Goal: Information Seeking & Learning: Learn about a topic

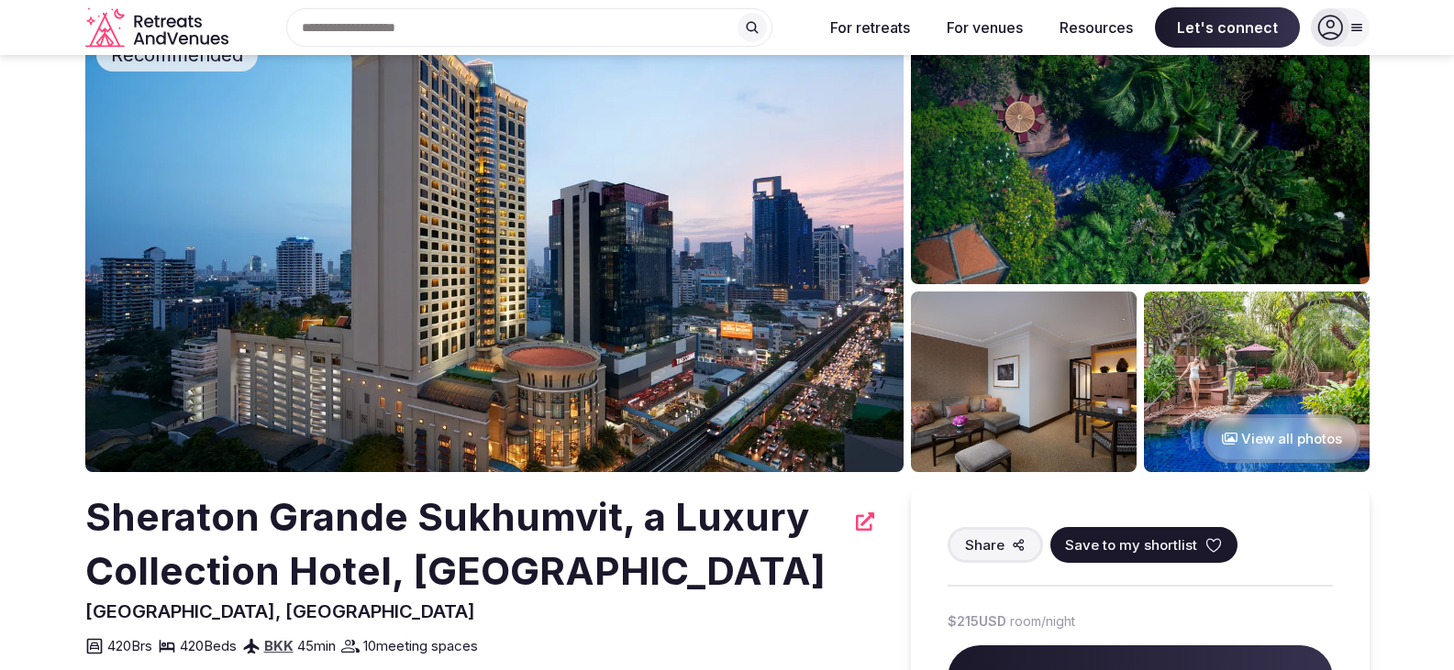
scroll to position [92, 0]
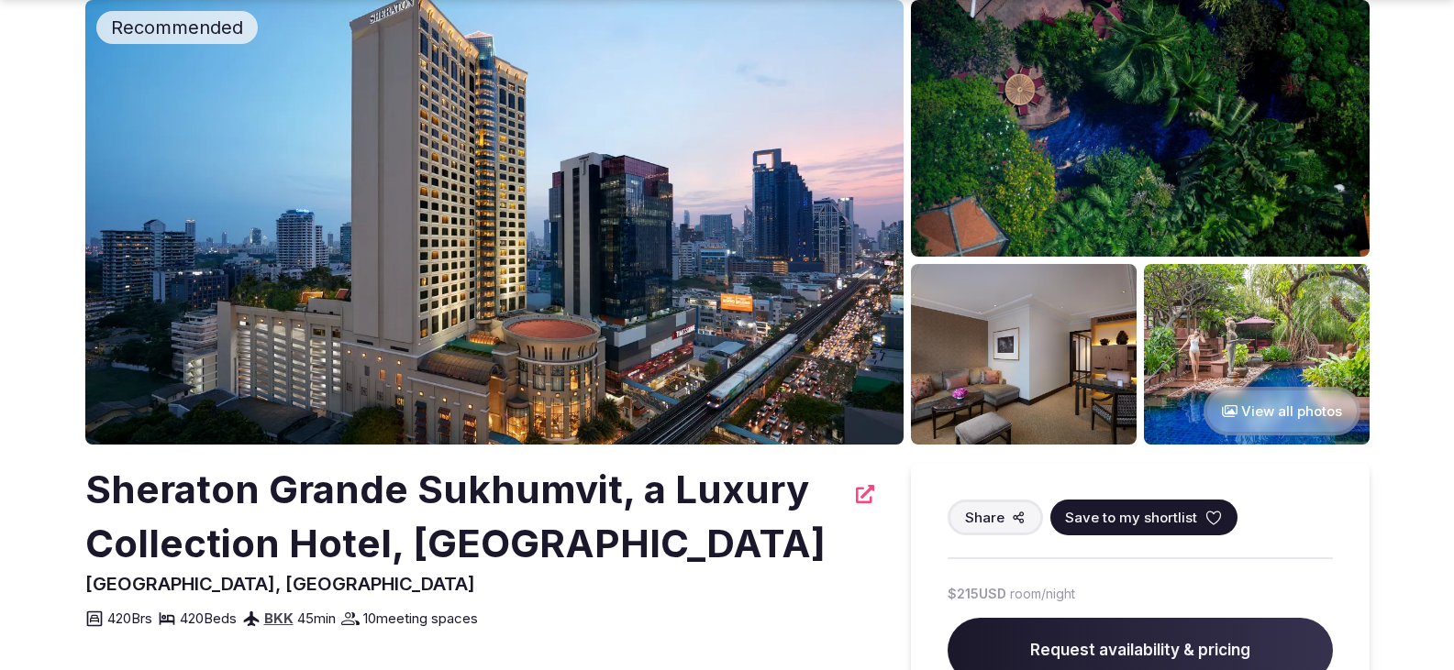
click at [1277, 418] on button "View all photos" at bounding box center [1281, 411] width 157 height 49
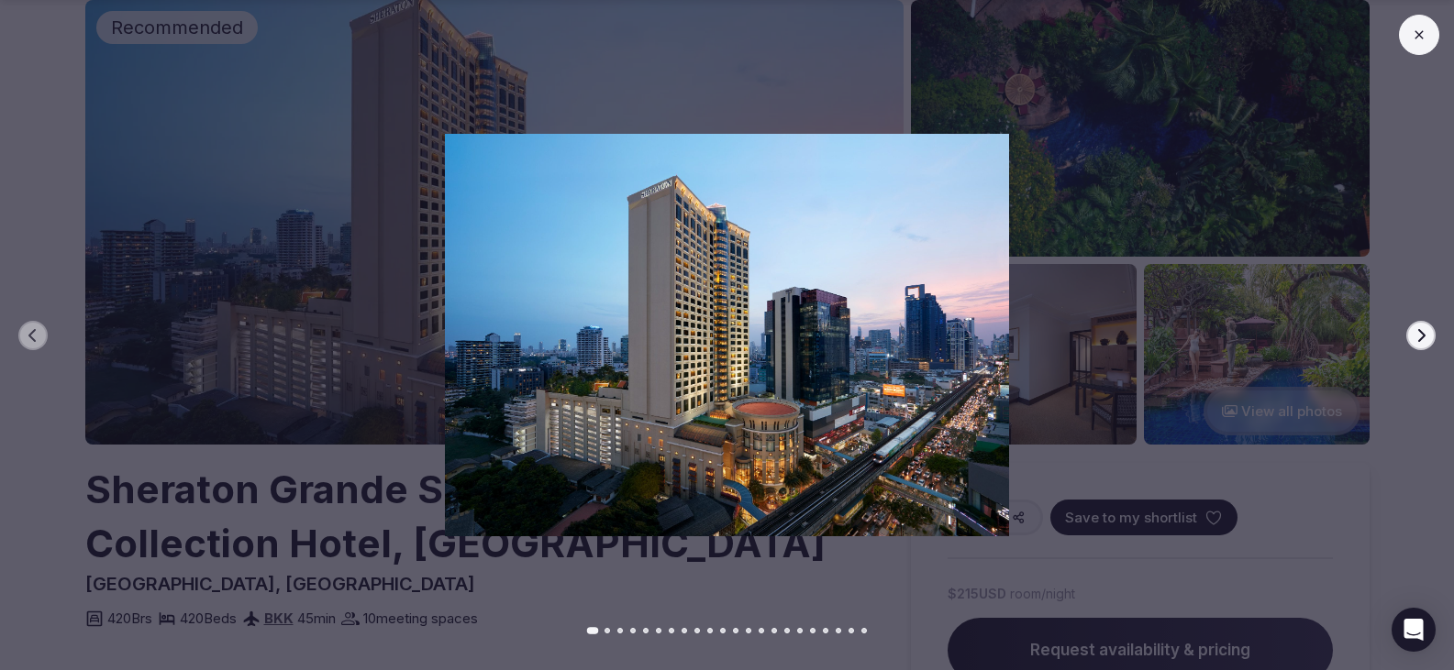
click at [1418, 336] on icon "button" at bounding box center [1420, 335] width 15 height 15
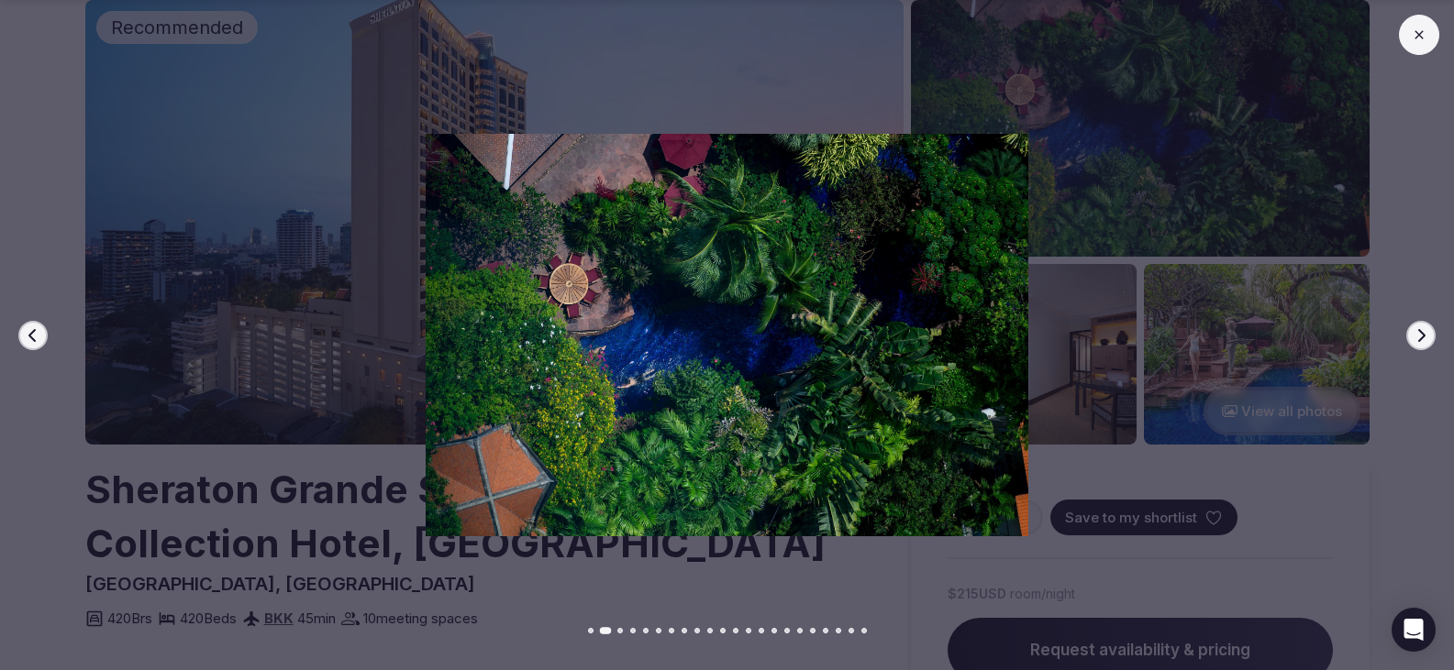
click at [1417, 334] on icon "button" at bounding box center [1420, 335] width 15 height 15
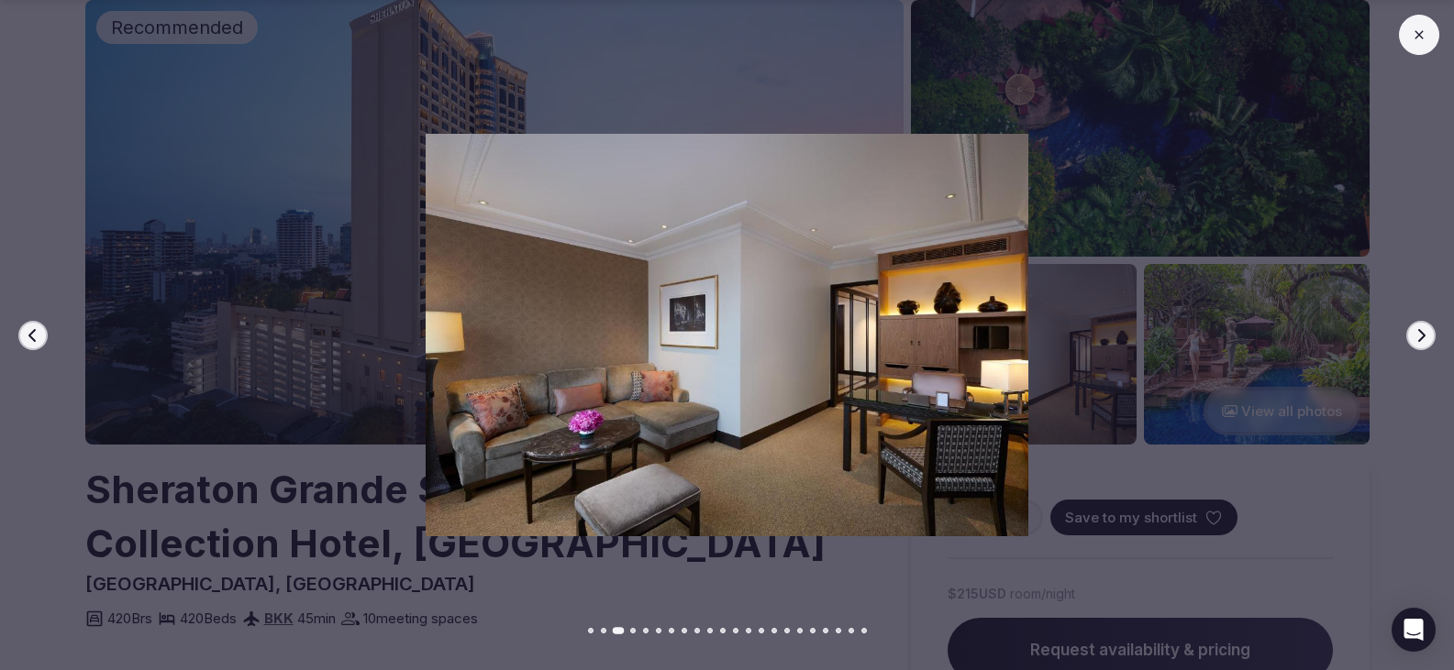
click at [1416, 334] on icon "button" at bounding box center [1420, 335] width 15 height 15
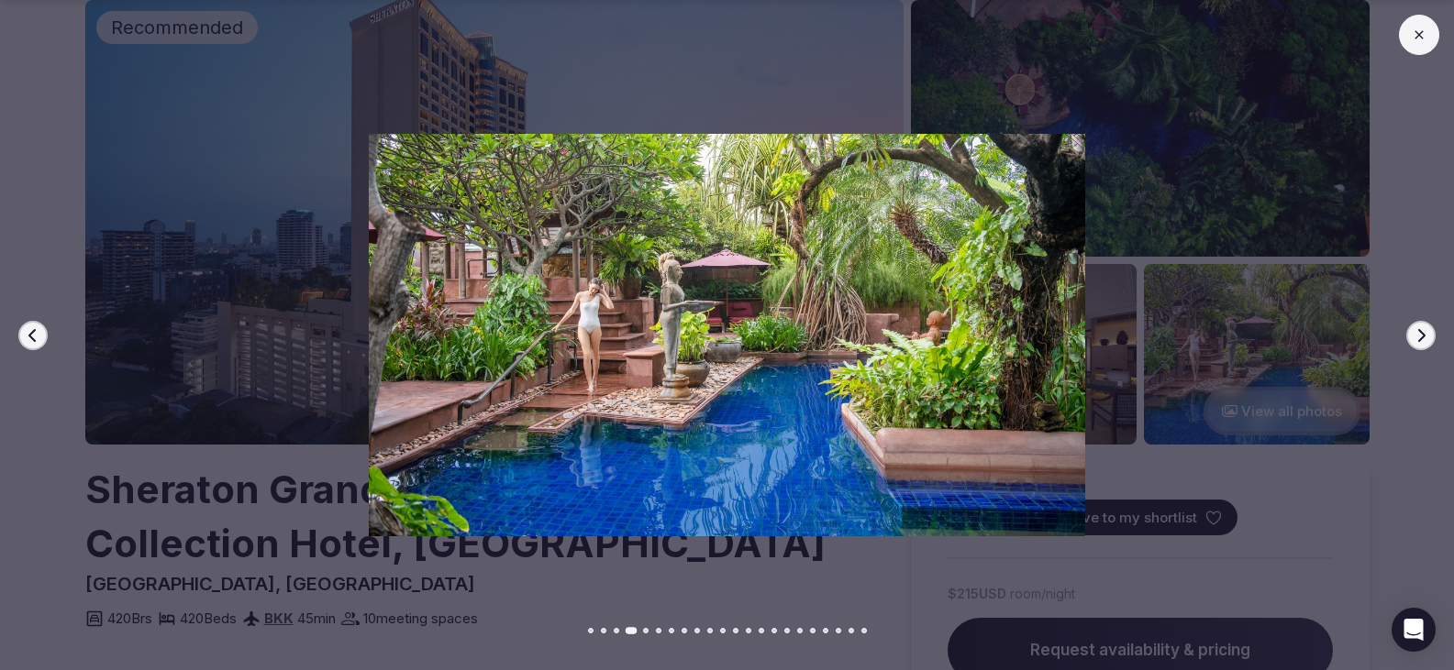
click at [1416, 334] on icon "button" at bounding box center [1420, 335] width 15 height 15
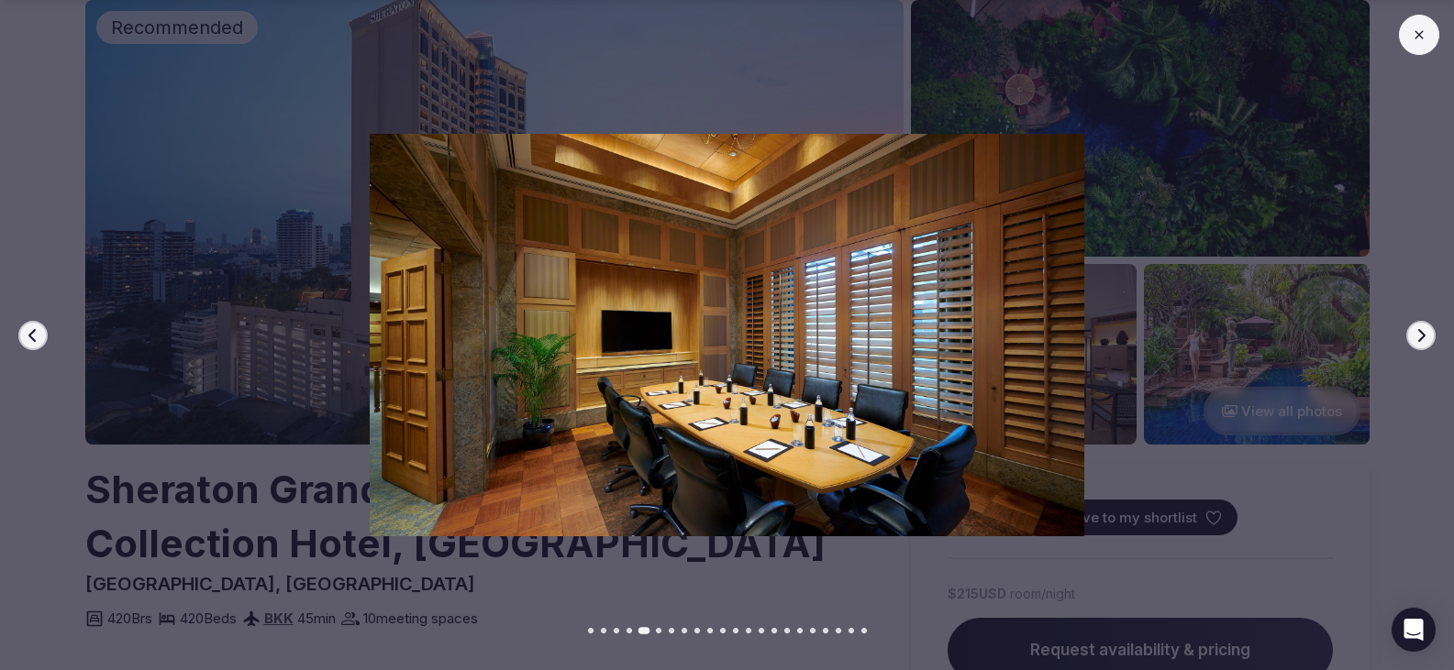
click at [1416, 334] on icon "button" at bounding box center [1420, 335] width 15 height 15
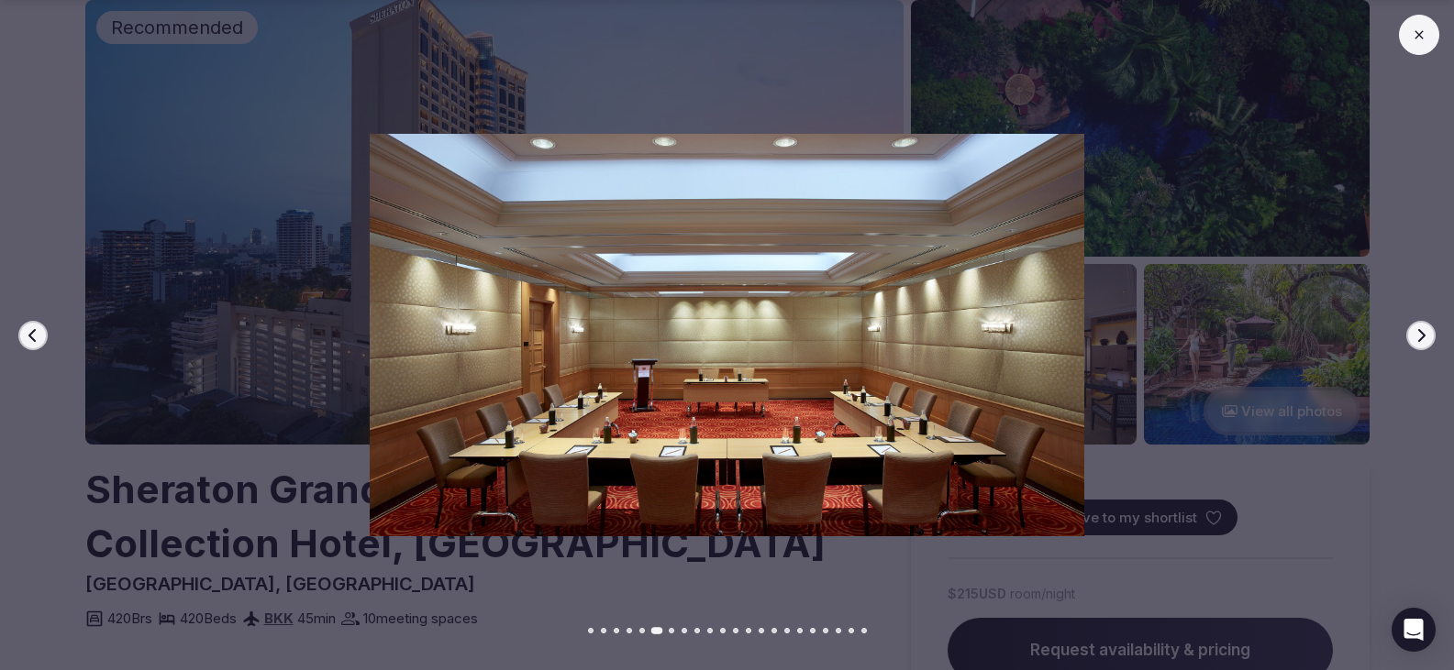
click at [23, 342] on button "Previous slide" at bounding box center [32, 335] width 29 height 29
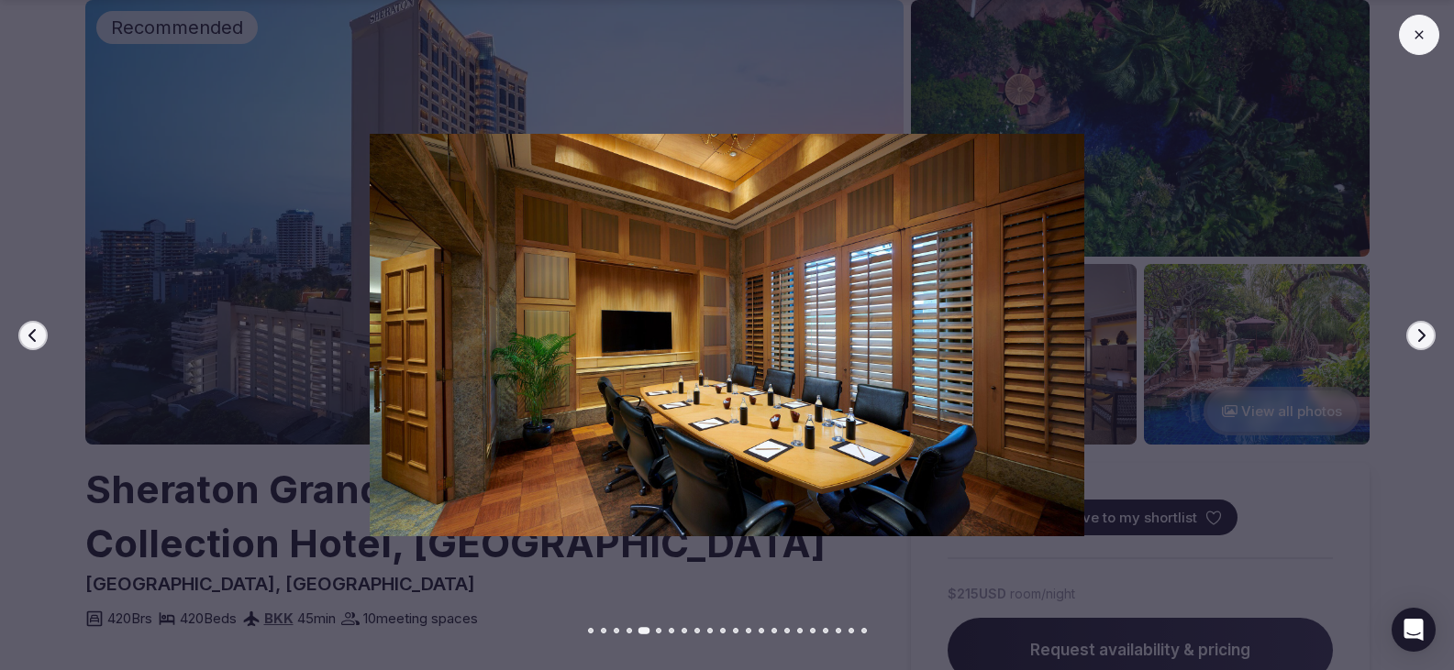
click at [23, 342] on button "Previous slide" at bounding box center [32, 335] width 29 height 29
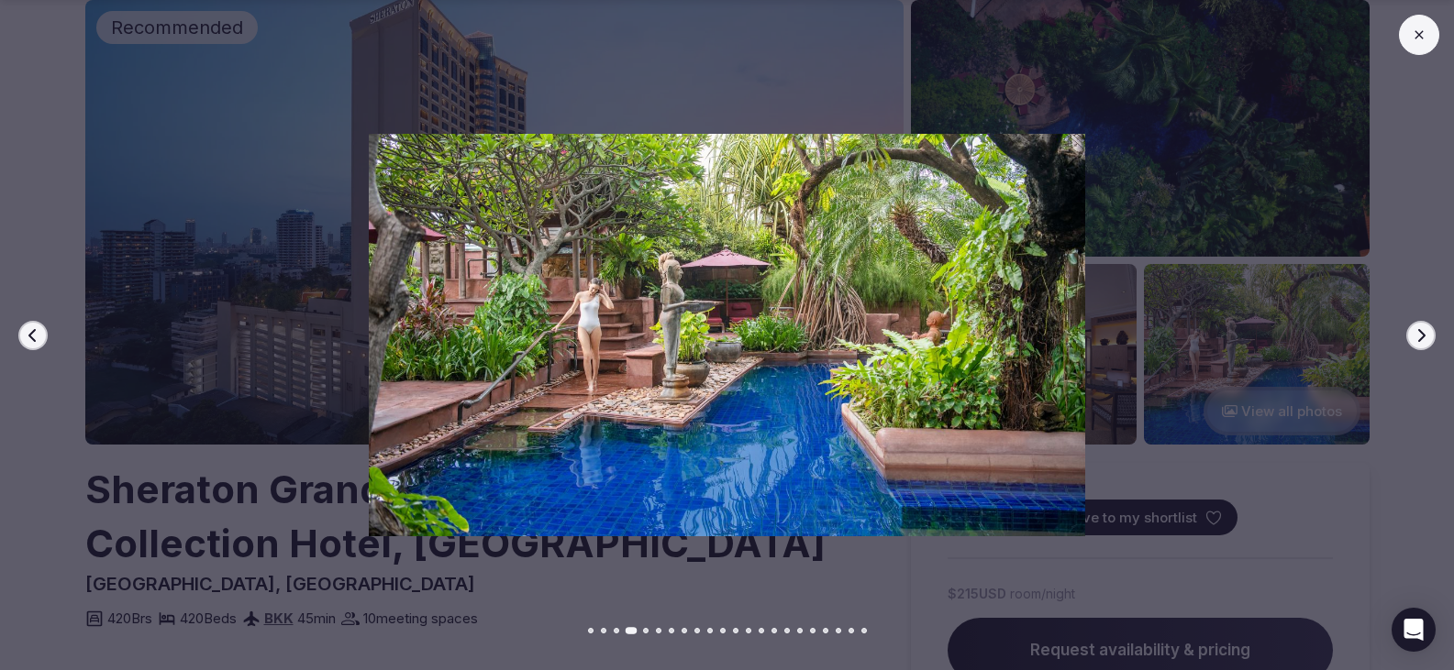
click at [1431, 335] on button "Next slide" at bounding box center [1420, 335] width 29 height 29
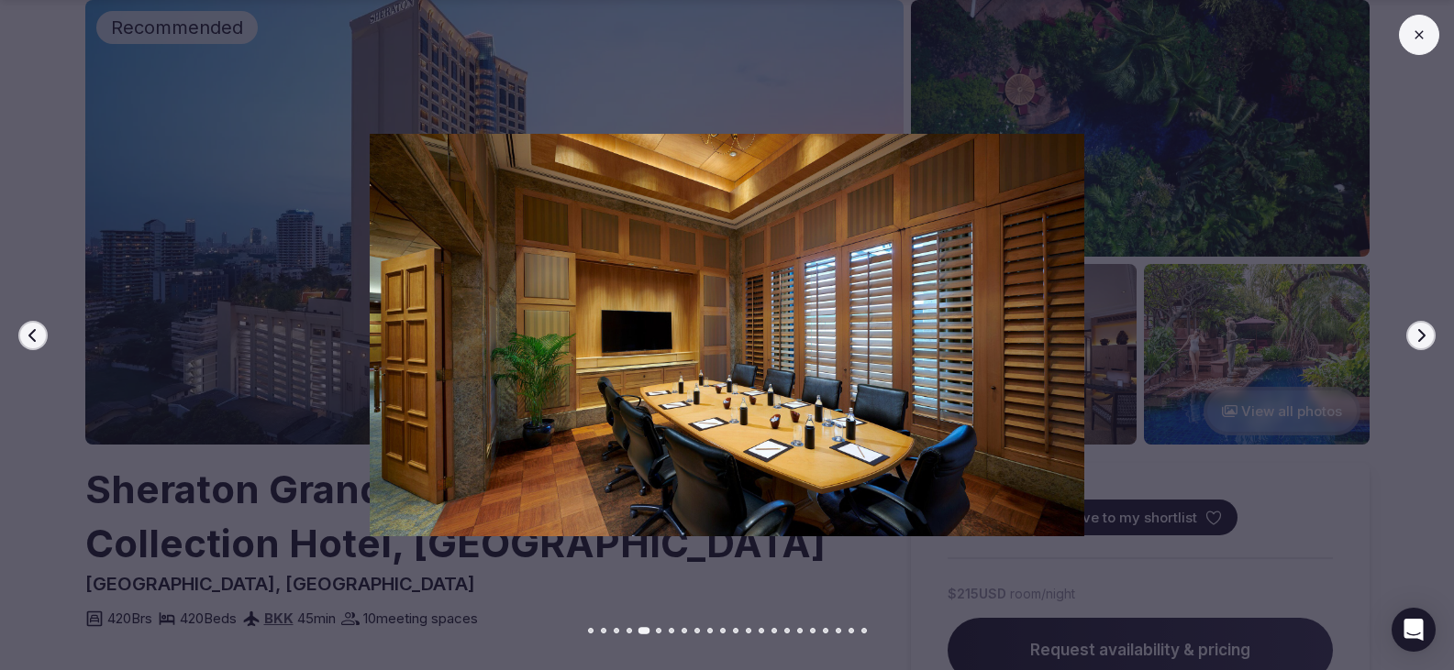
click at [1431, 335] on button "Next slide" at bounding box center [1420, 335] width 29 height 29
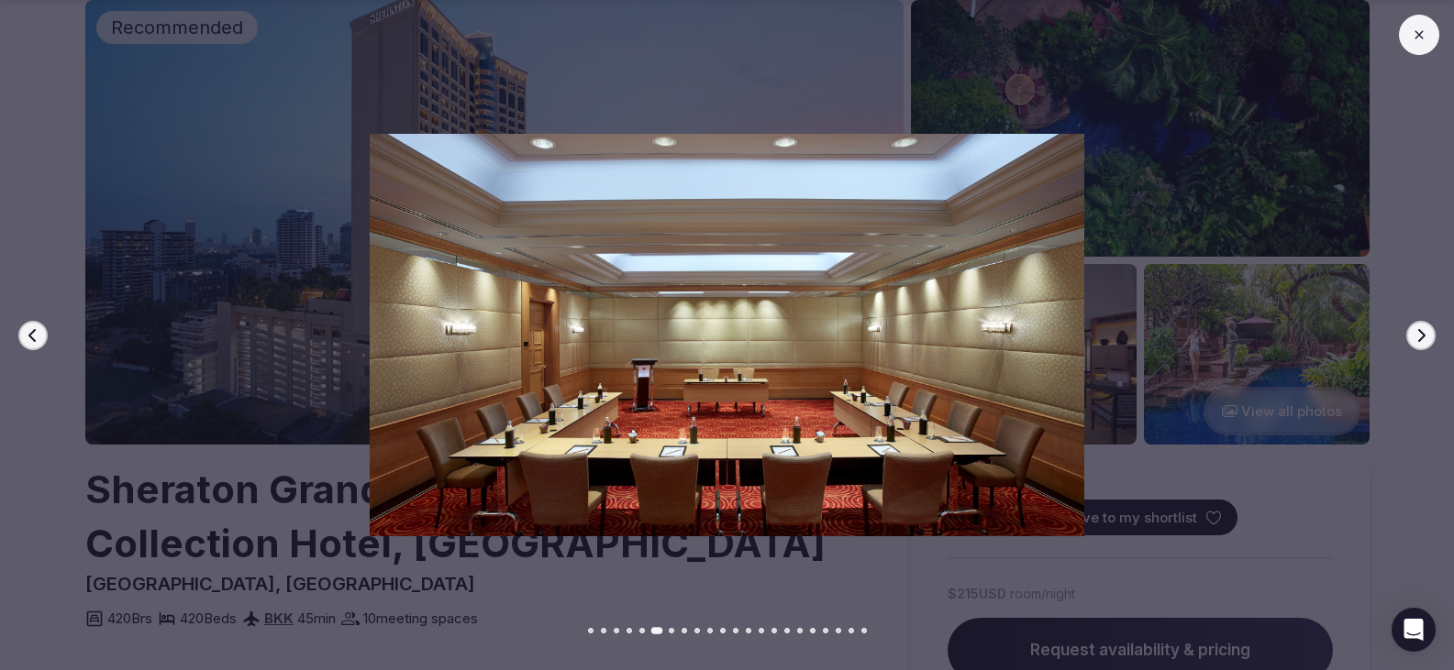
click at [1431, 335] on button "Next slide" at bounding box center [1420, 335] width 29 height 29
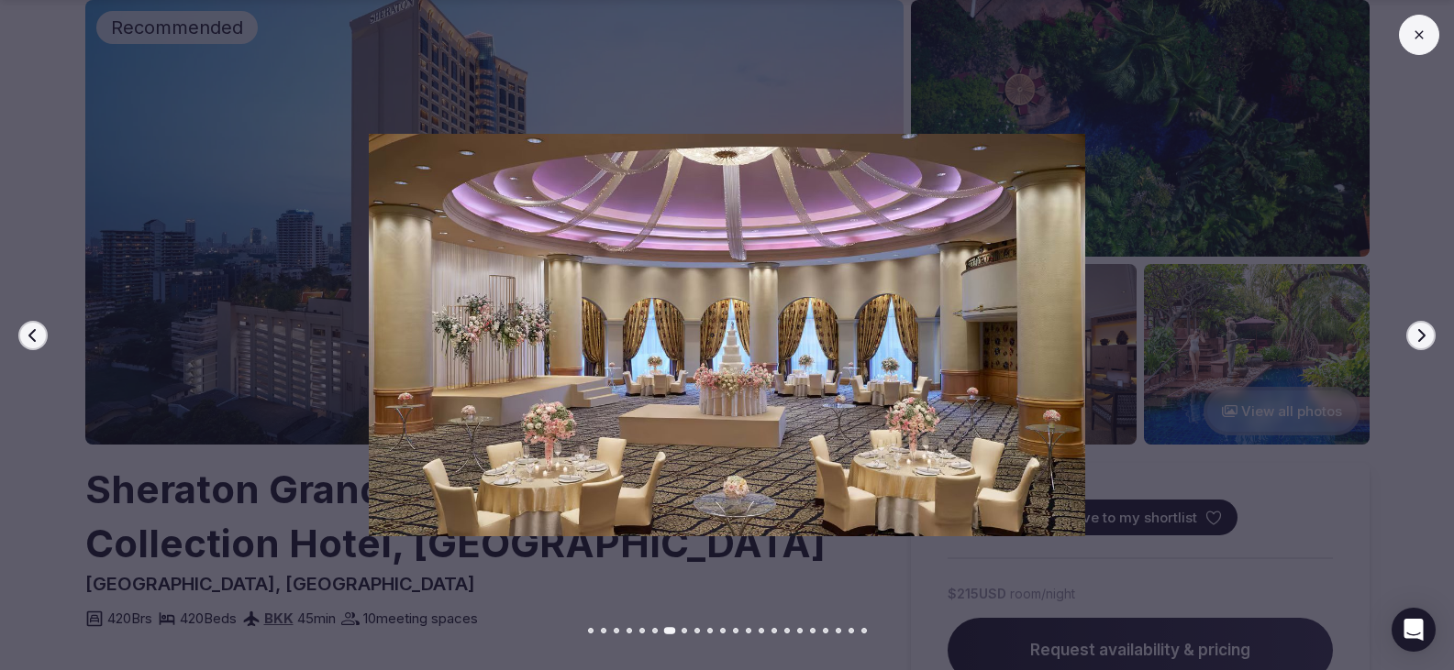
click at [1431, 335] on button "Next slide" at bounding box center [1420, 335] width 29 height 29
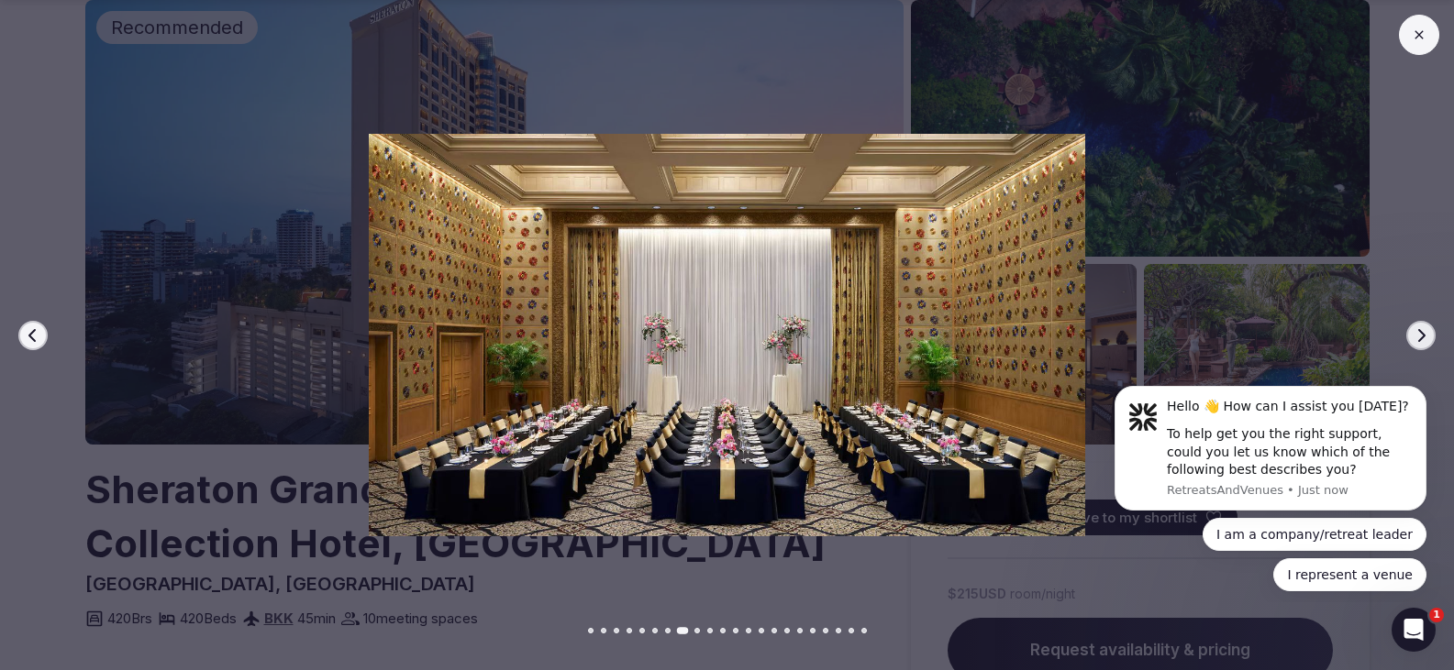
scroll to position [0, 0]
click at [1431, 335] on button "Next slide" at bounding box center [1420, 335] width 29 height 29
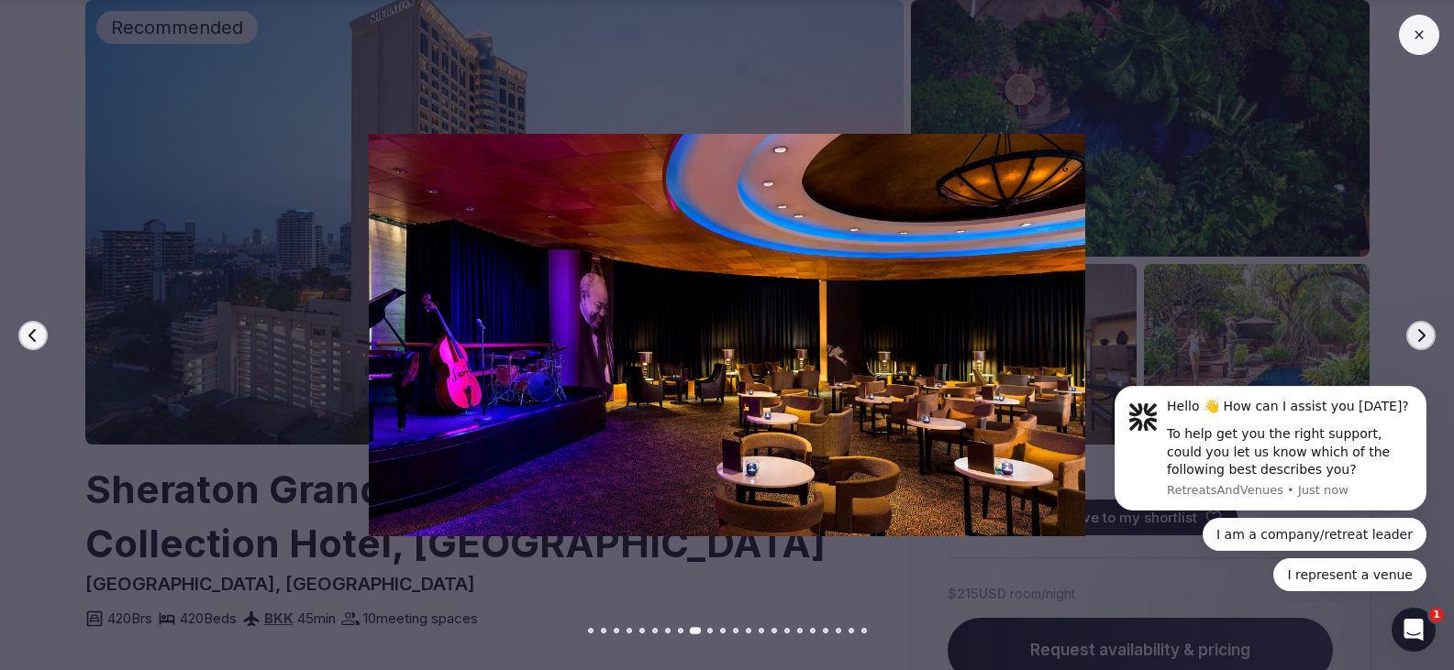
click at [1431, 335] on button "Next slide" at bounding box center [1420, 335] width 29 height 29
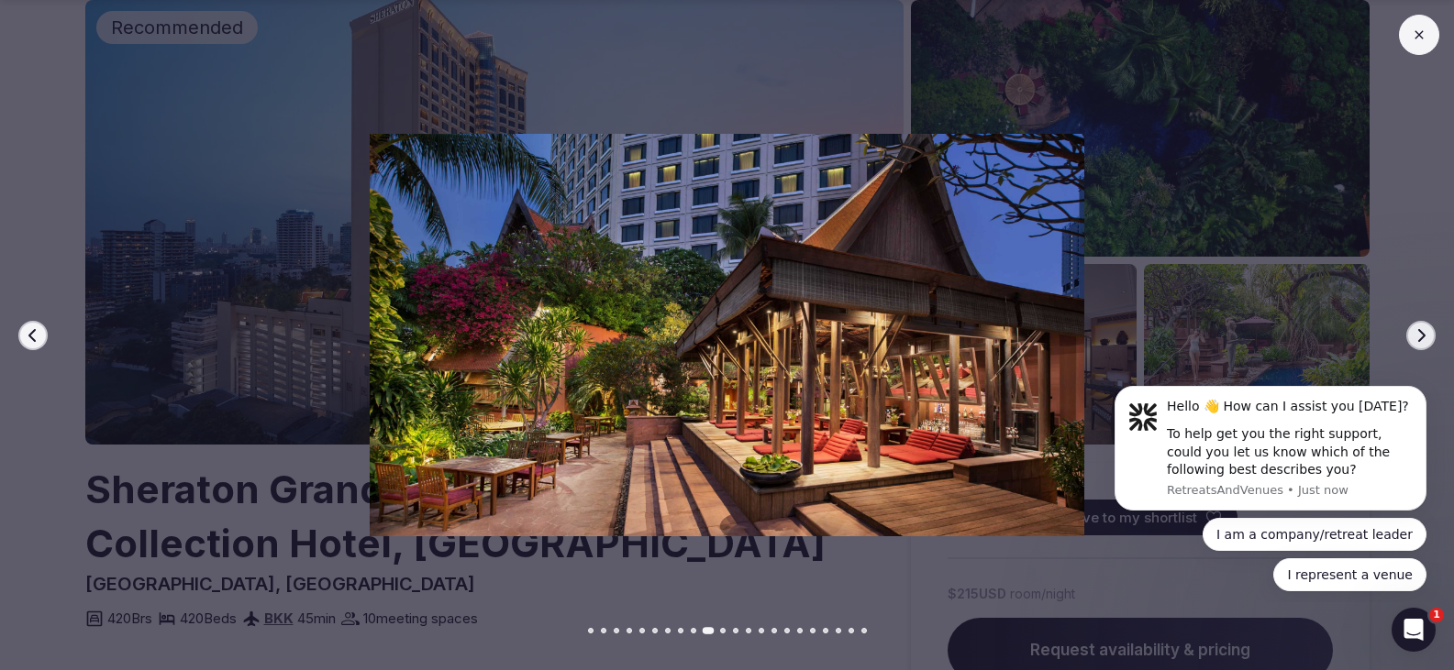
click at [1406, 331] on button "Next slide" at bounding box center [1420, 335] width 29 height 29
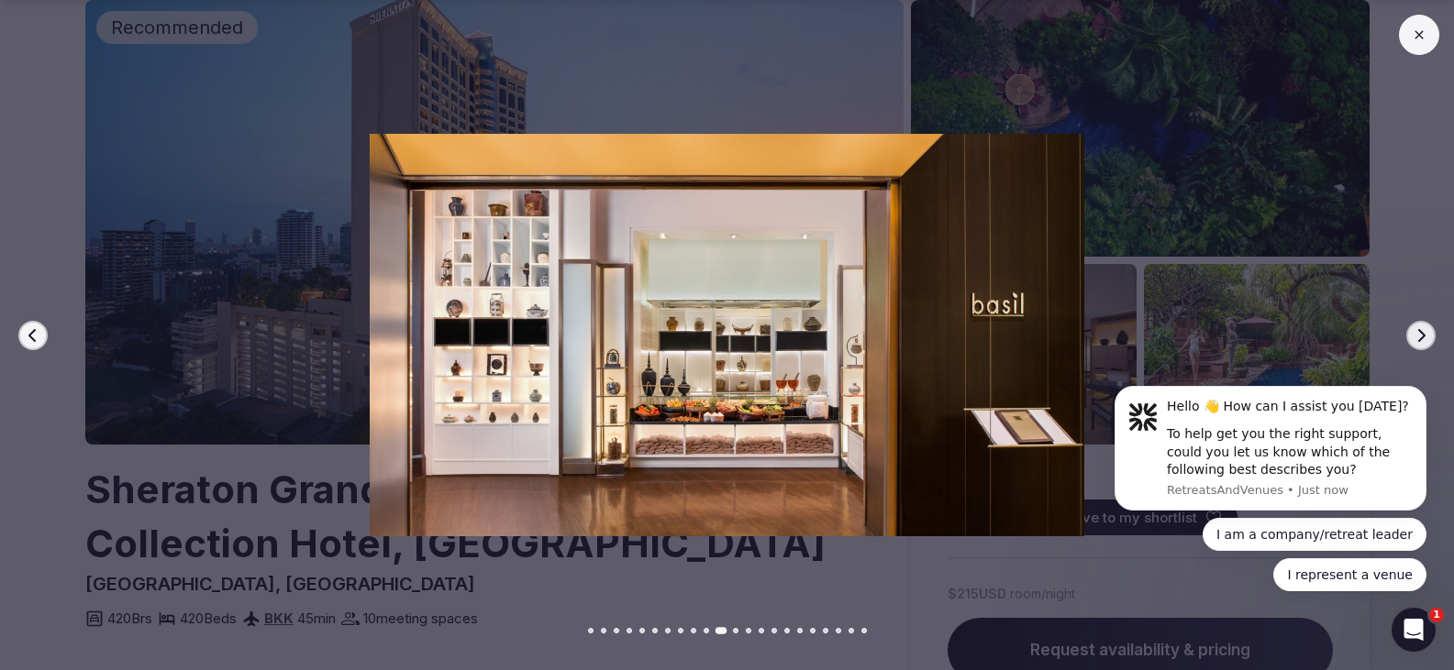
click at [1408, 331] on button "Next slide" at bounding box center [1420, 335] width 29 height 29
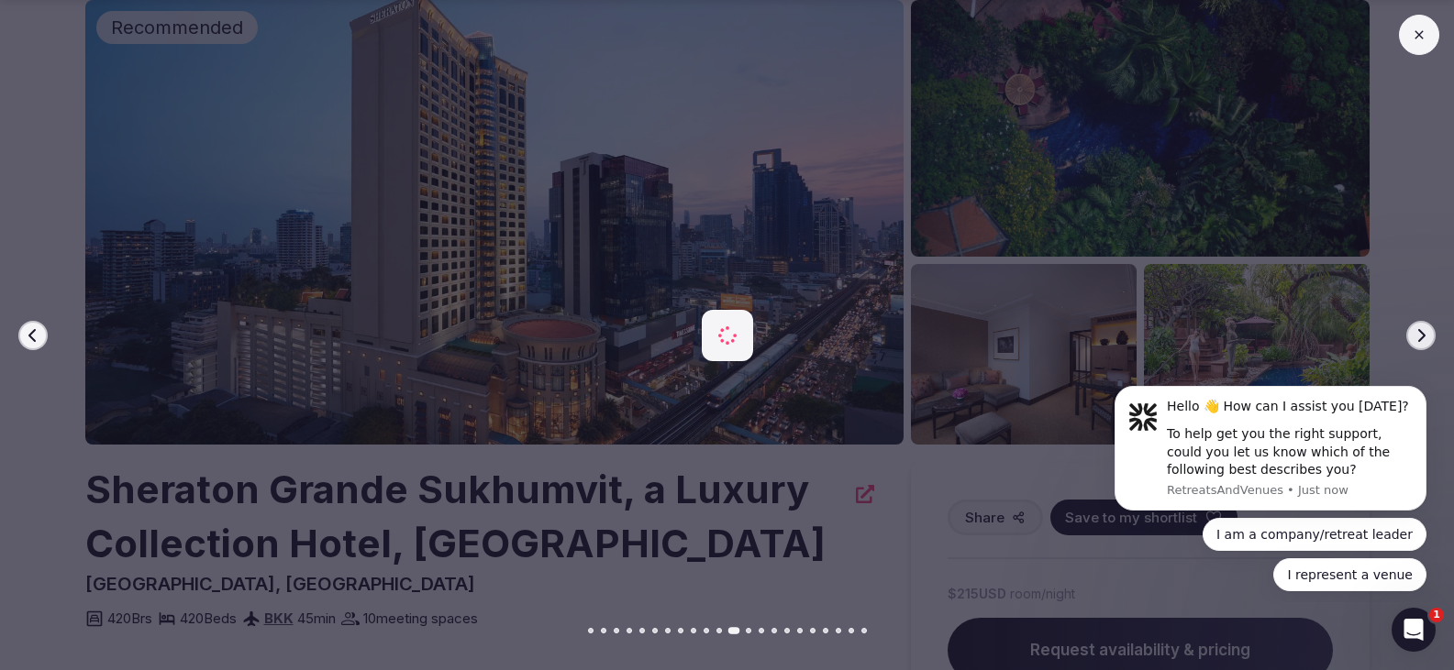
click at [1410, 331] on button "Next slide" at bounding box center [1420, 335] width 29 height 29
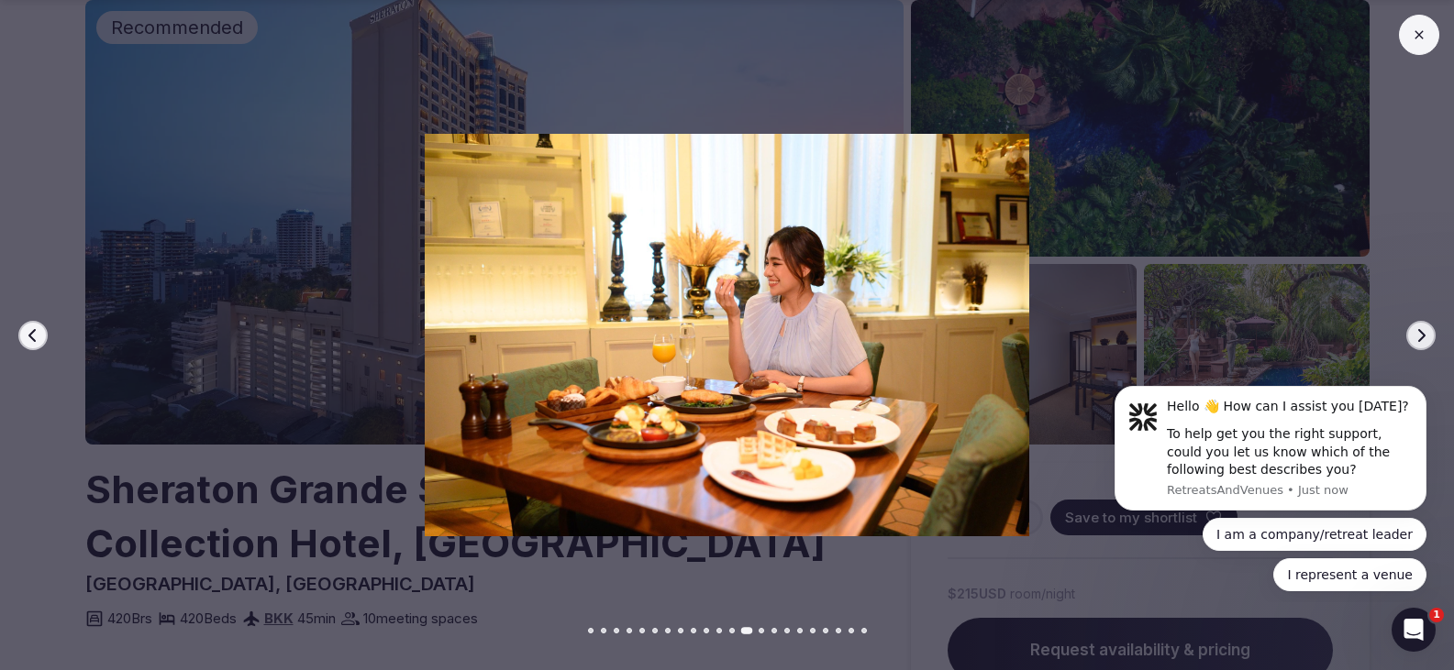
click at [1413, 331] on button "Next slide" at bounding box center [1420, 335] width 29 height 29
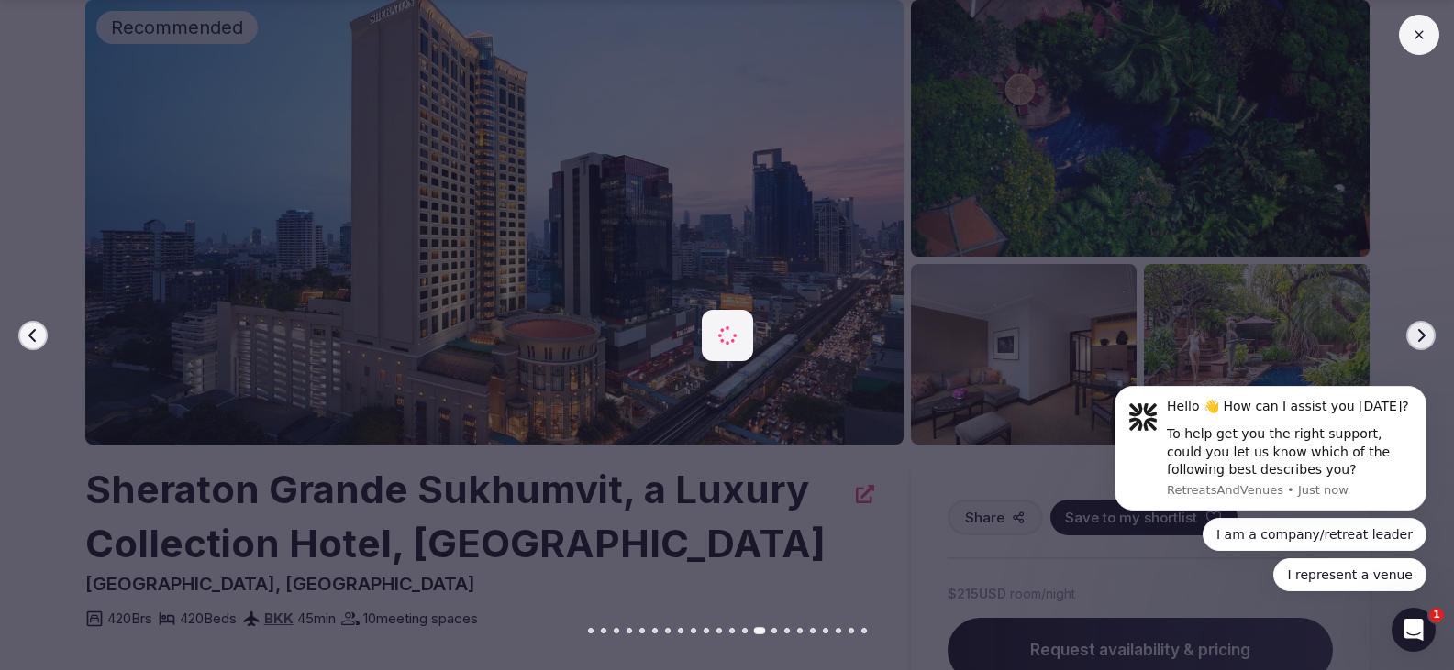
click at [1413, 331] on icon "button" at bounding box center [1420, 335] width 15 height 15
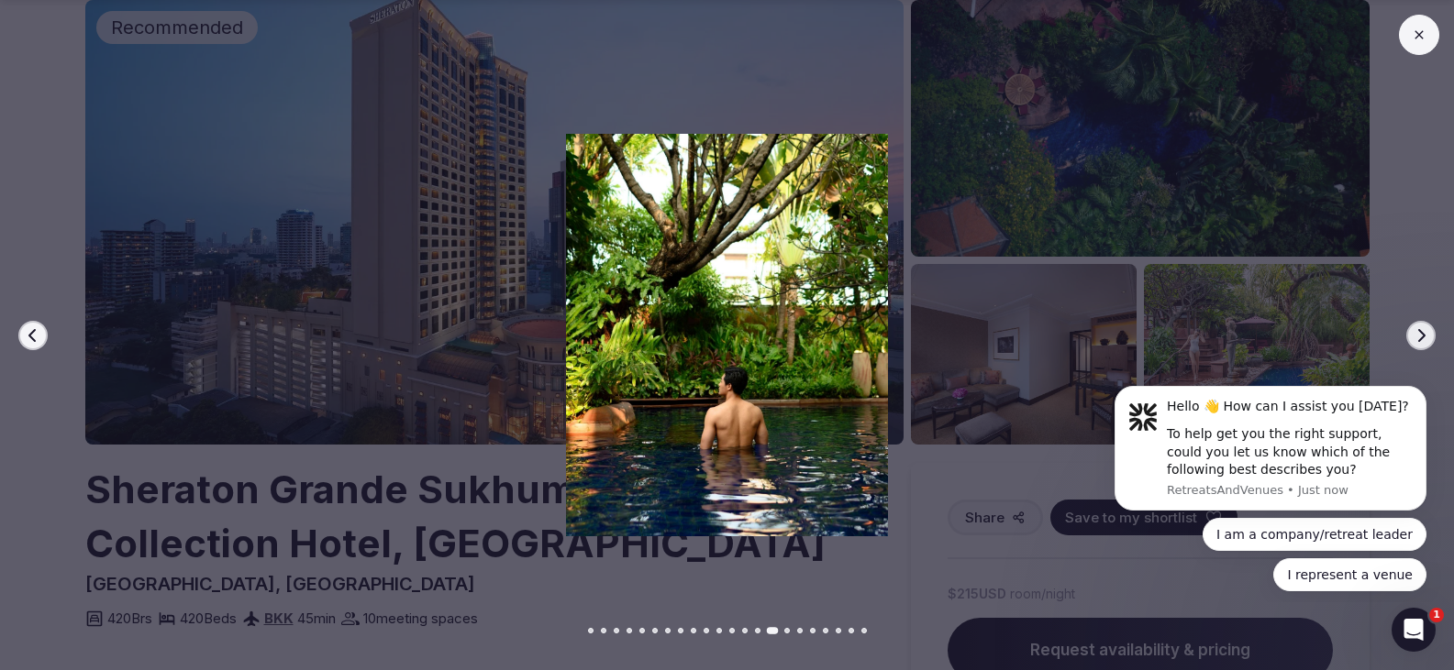
click at [1413, 331] on icon "button" at bounding box center [1420, 335] width 15 height 15
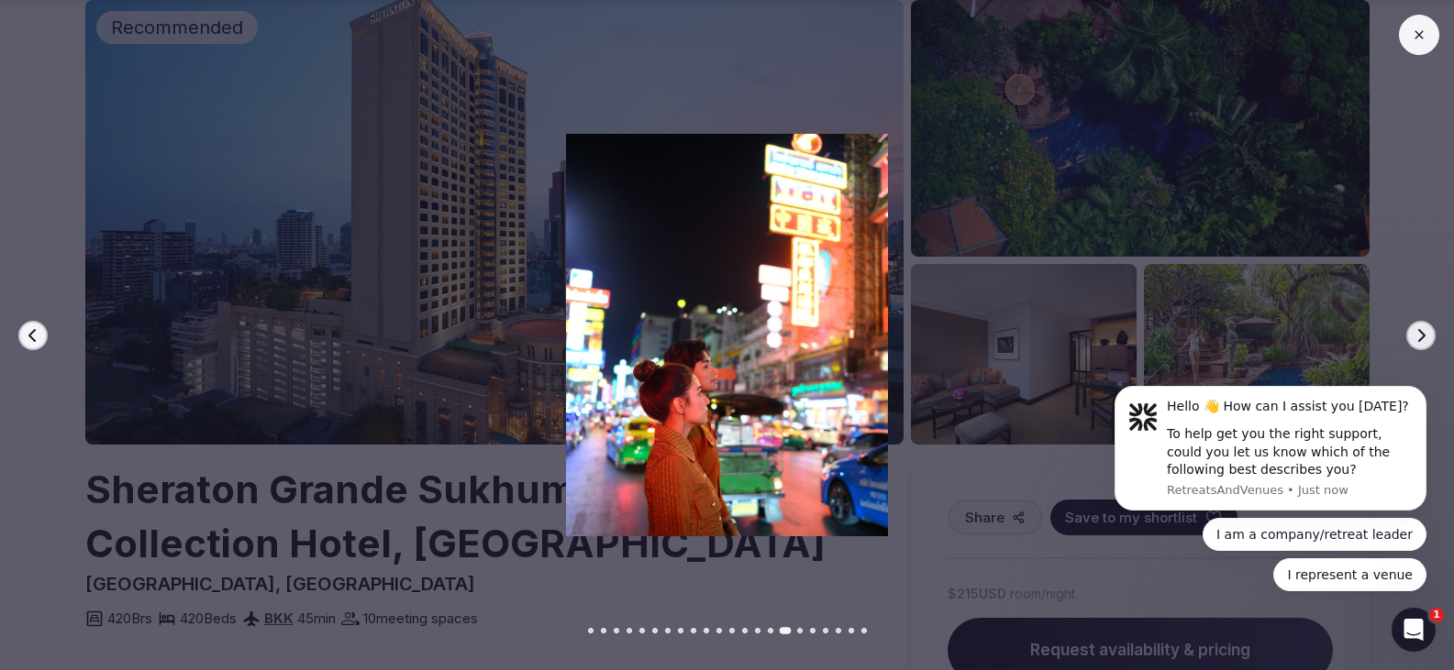
click at [1413, 331] on icon "button" at bounding box center [1420, 335] width 15 height 15
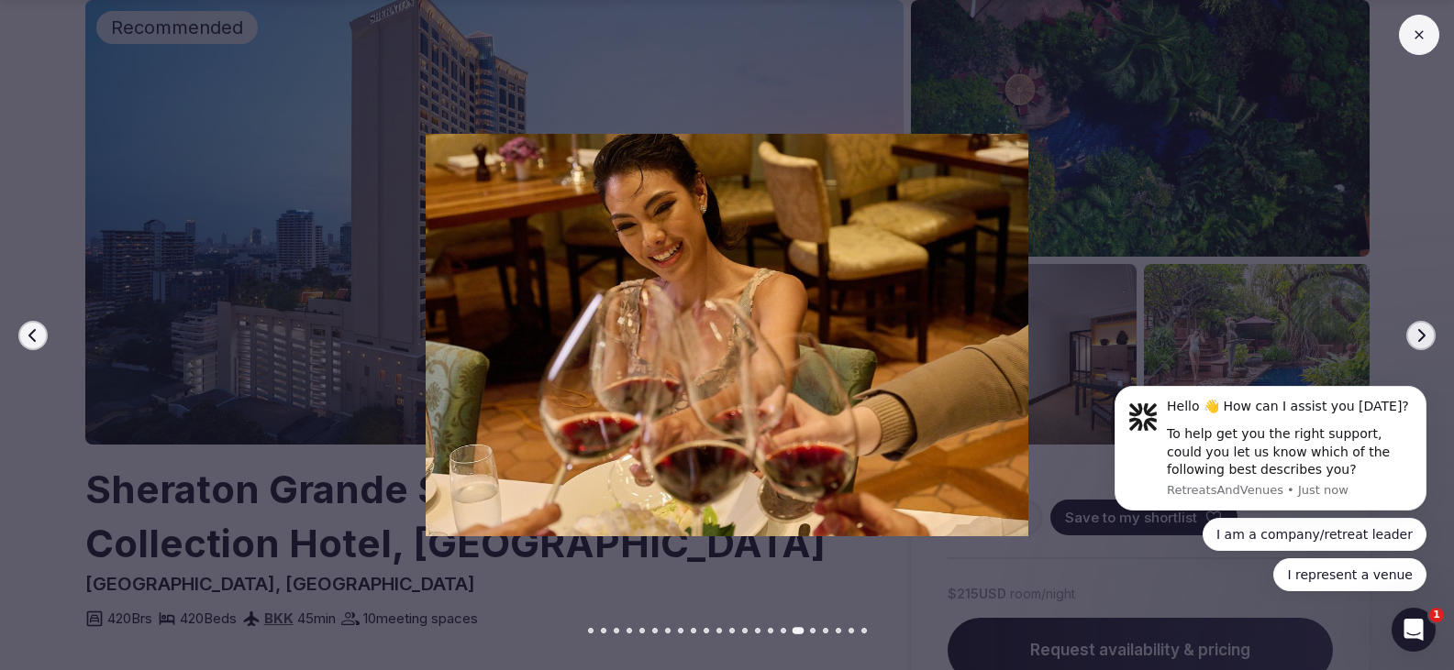
click at [1413, 331] on icon "button" at bounding box center [1420, 335] width 15 height 15
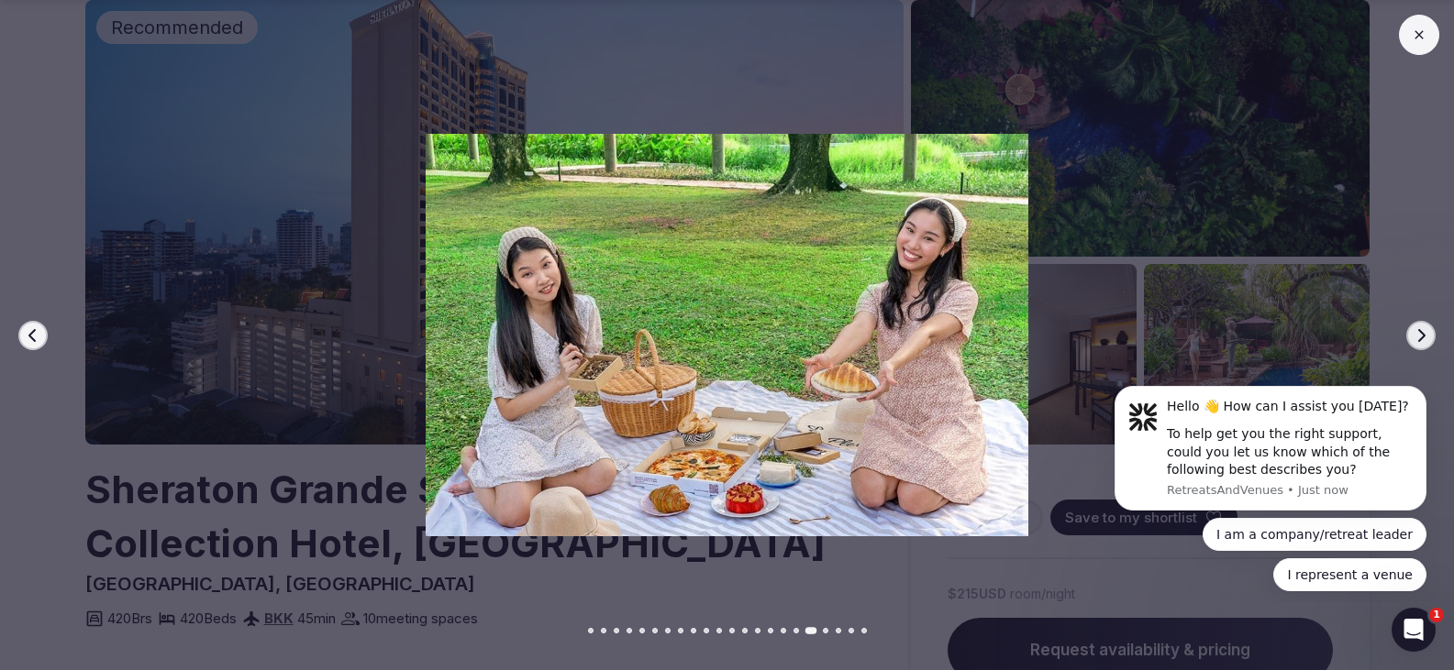
click at [1413, 331] on icon "button" at bounding box center [1420, 335] width 15 height 15
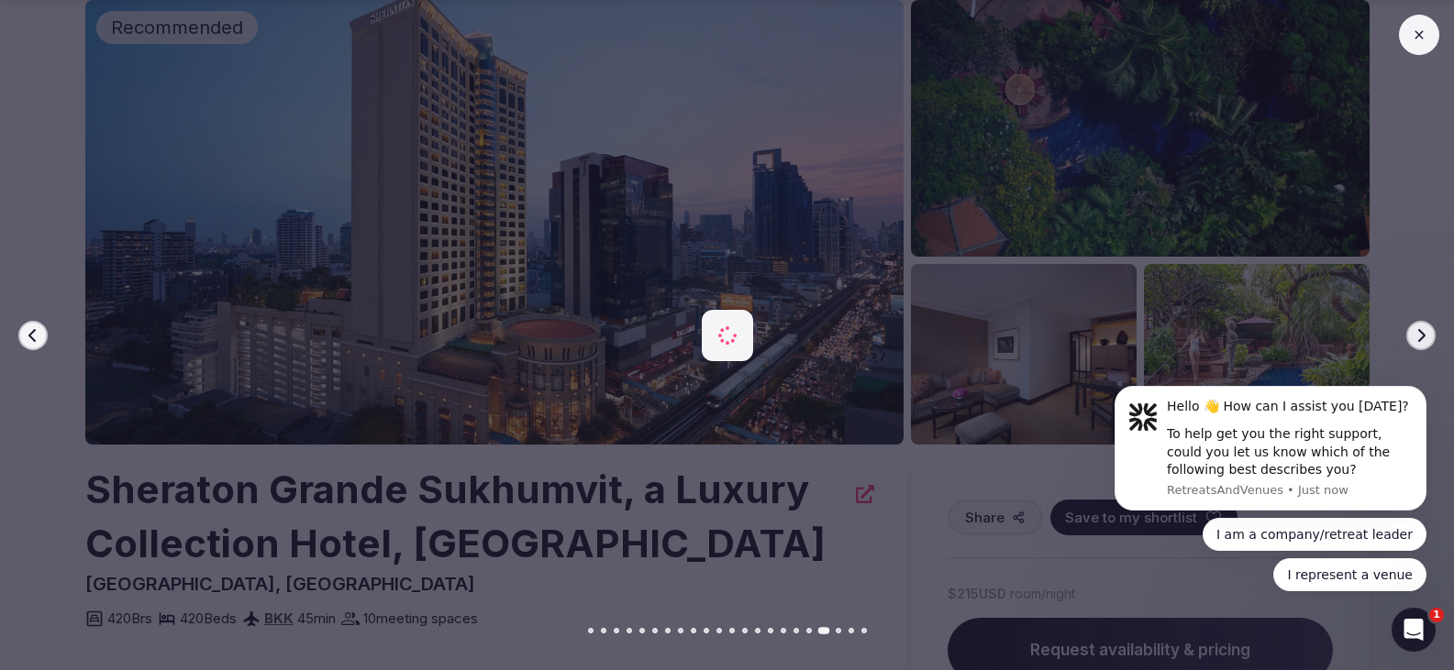
click at [1413, 331] on icon "button" at bounding box center [1420, 335] width 15 height 15
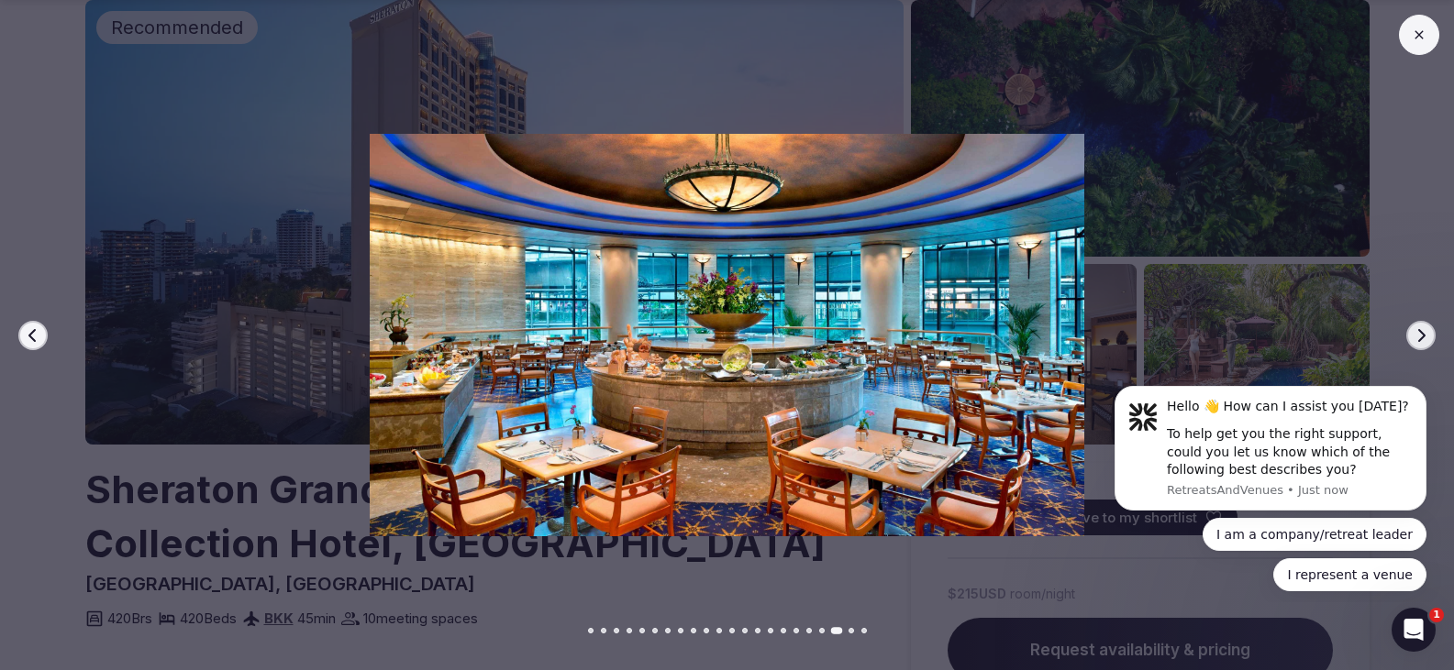
click at [1413, 331] on icon "button" at bounding box center [1420, 335] width 15 height 15
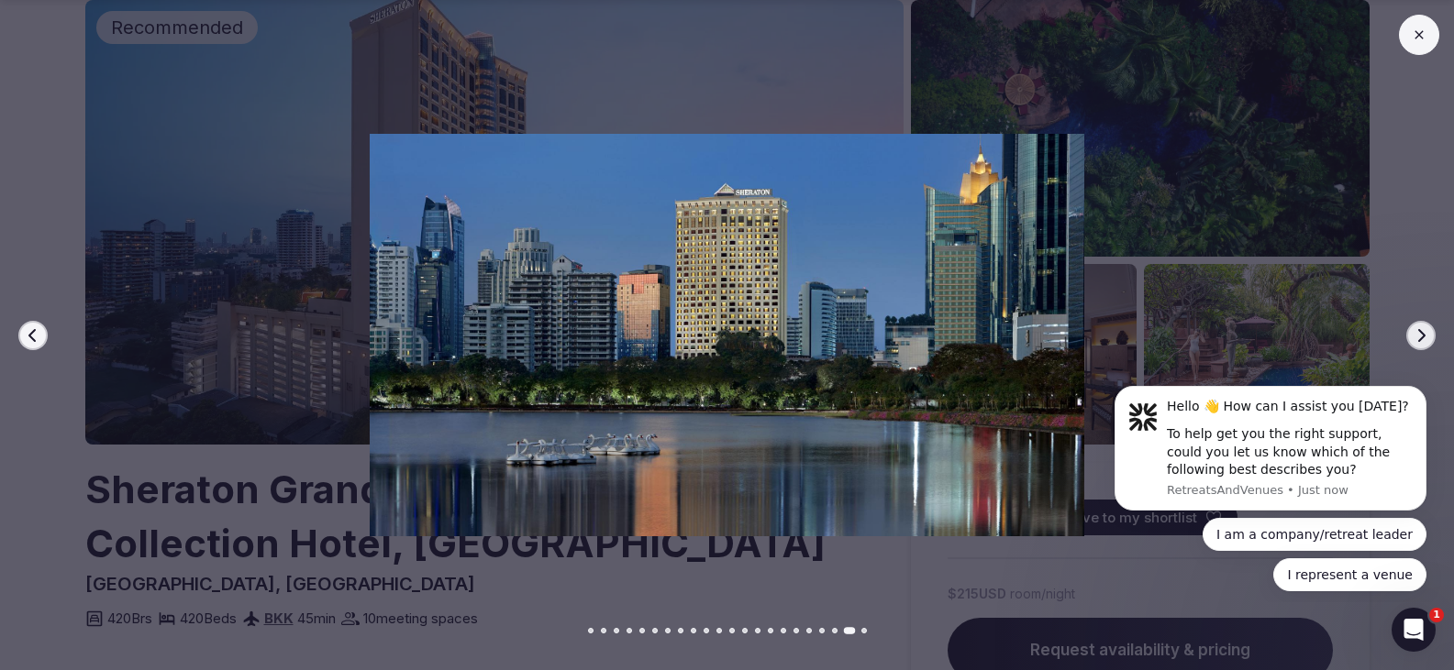
click at [1413, 331] on icon "button" at bounding box center [1420, 335] width 15 height 15
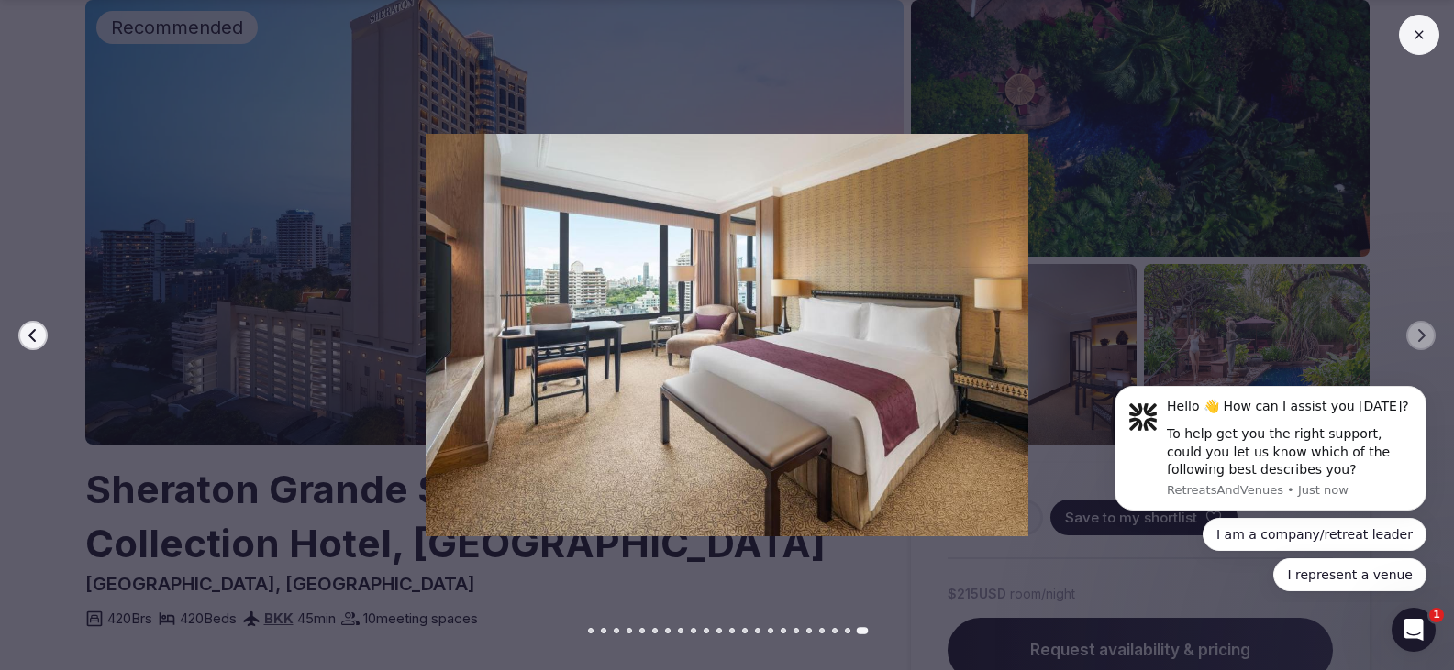
click at [326, 337] on img at bounding box center [727, 335] width 1018 height 403
click at [1416, 39] on icon at bounding box center [1418, 35] width 15 height 15
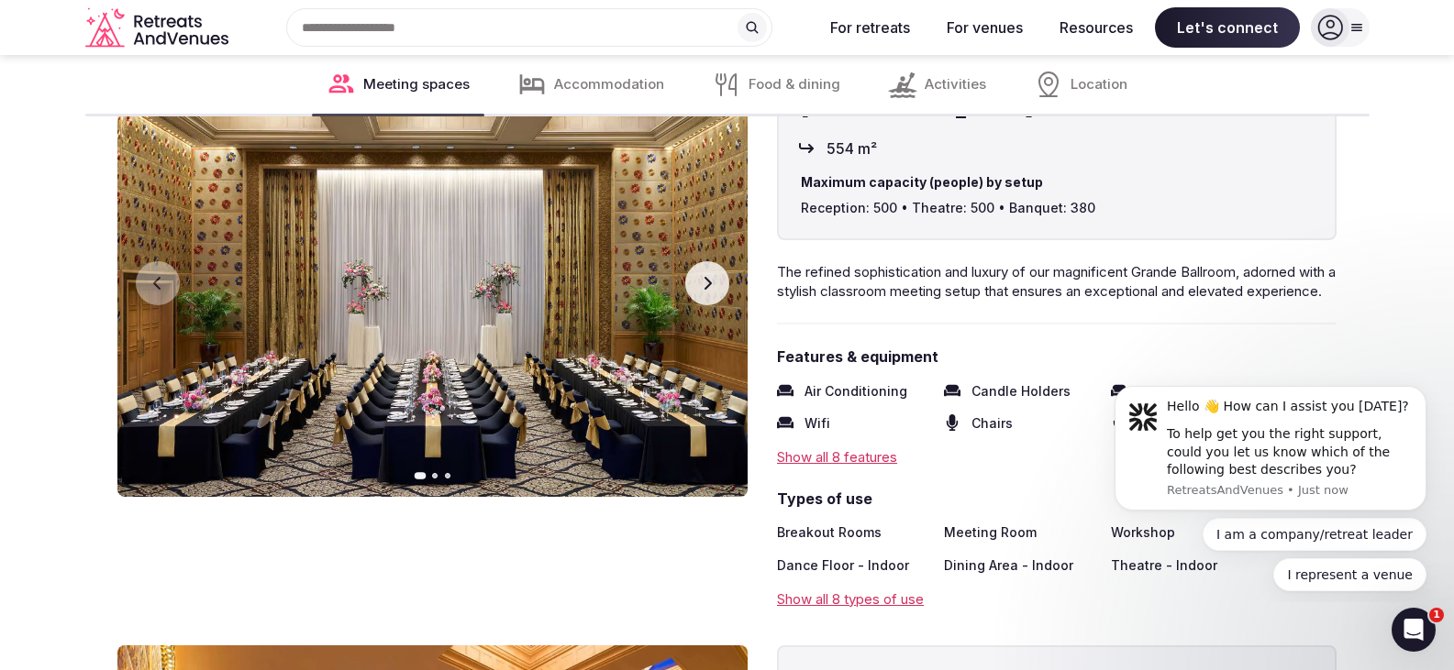
scroll to position [2660, 0]
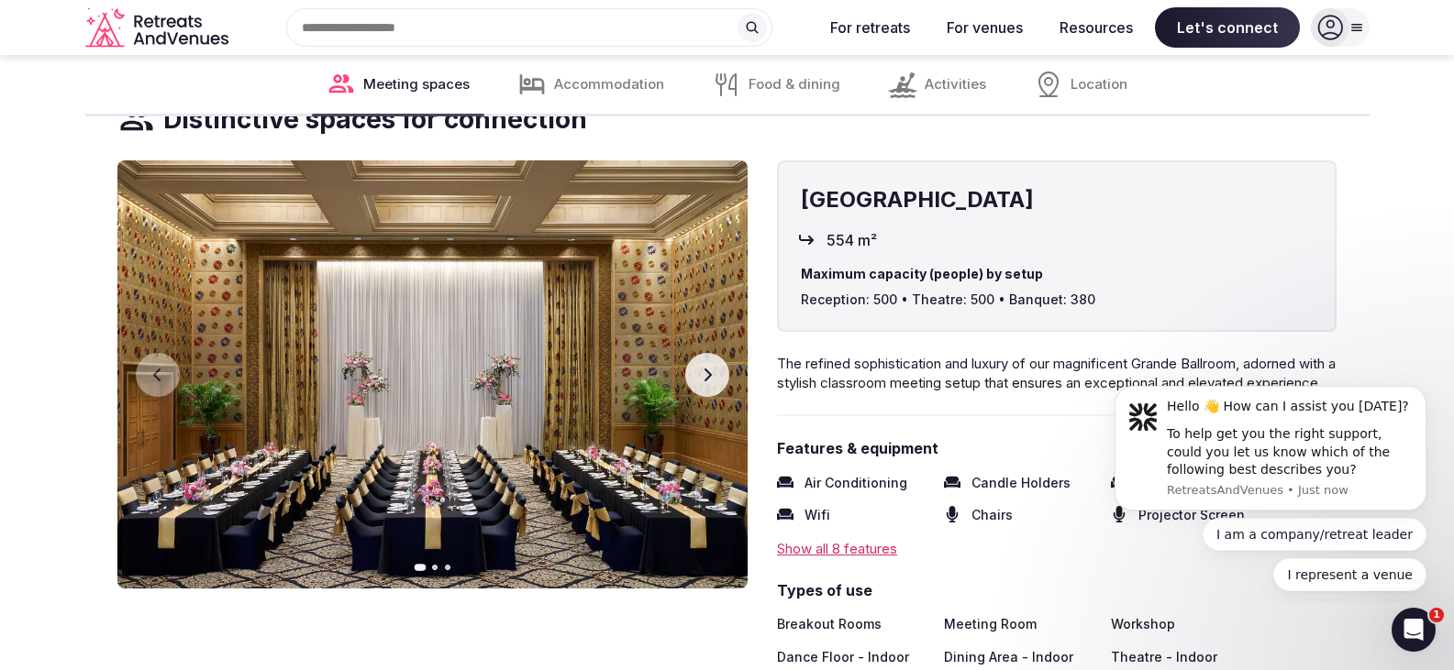
click at [707, 365] on button "Next slide" at bounding box center [707, 375] width 44 height 44
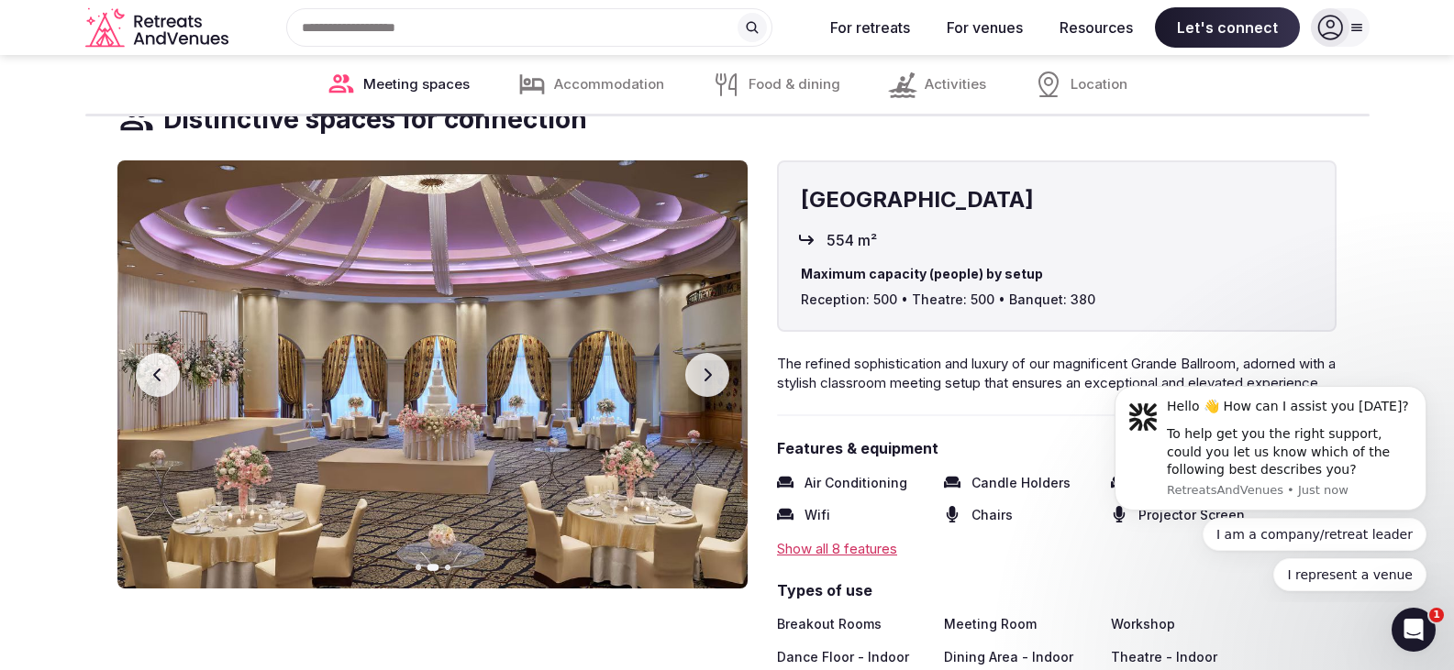
click at [149, 366] on button "Previous slide" at bounding box center [158, 375] width 44 height 44
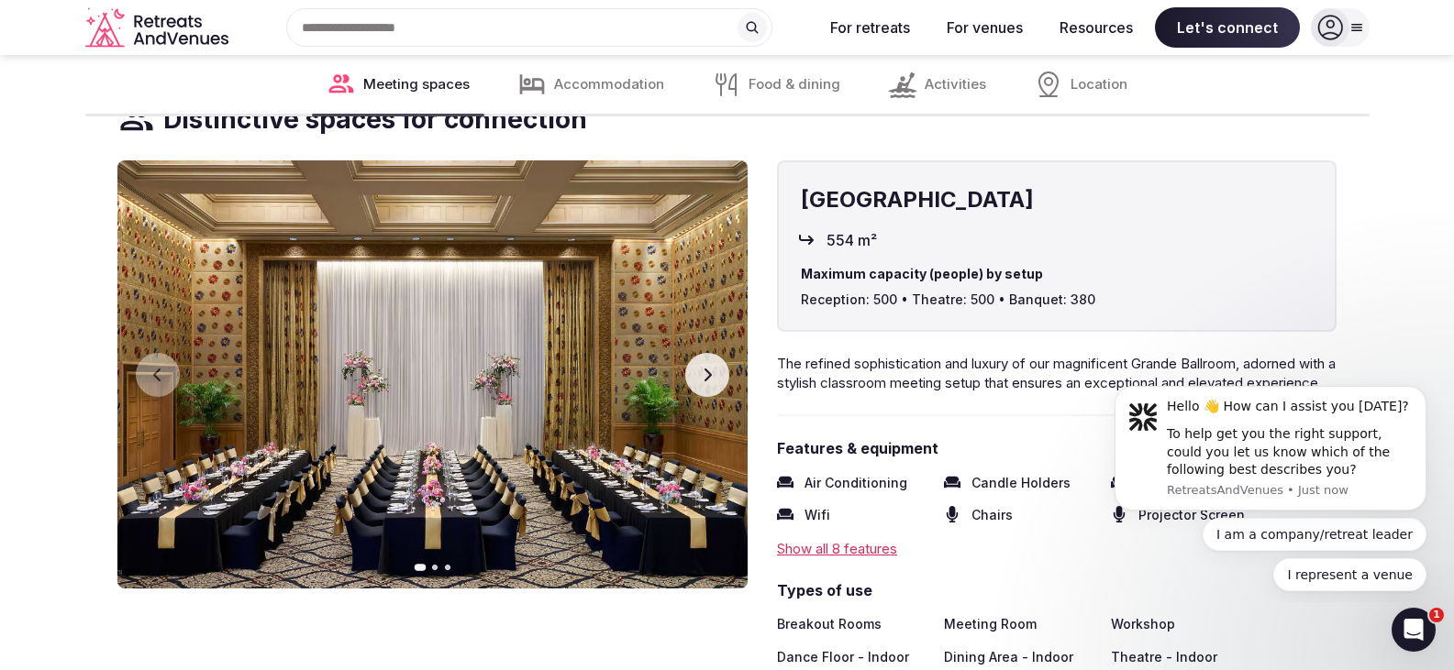
click at [698, 371] on button "Next slide" at bounding box center [707, 375] width 44 height 44
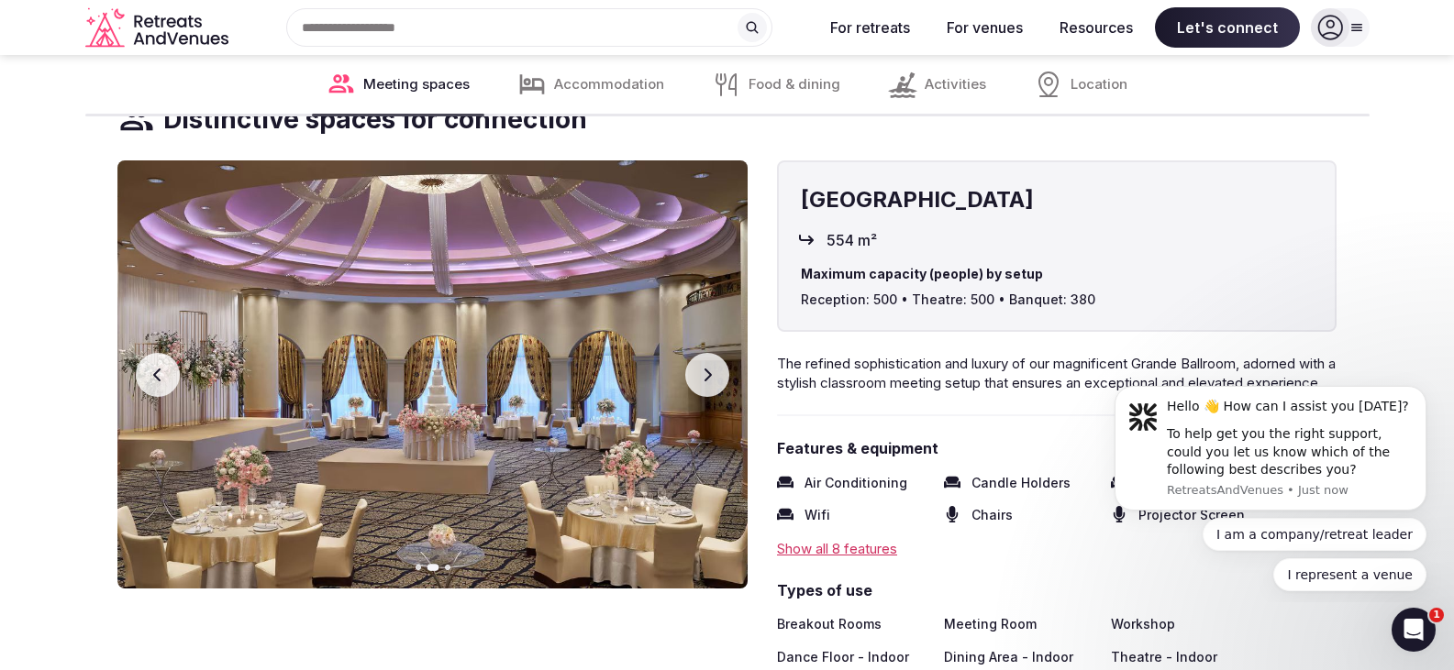
click at [697, 369] on button "Next slide" at bounding box center [707, 375] width 44 height 44
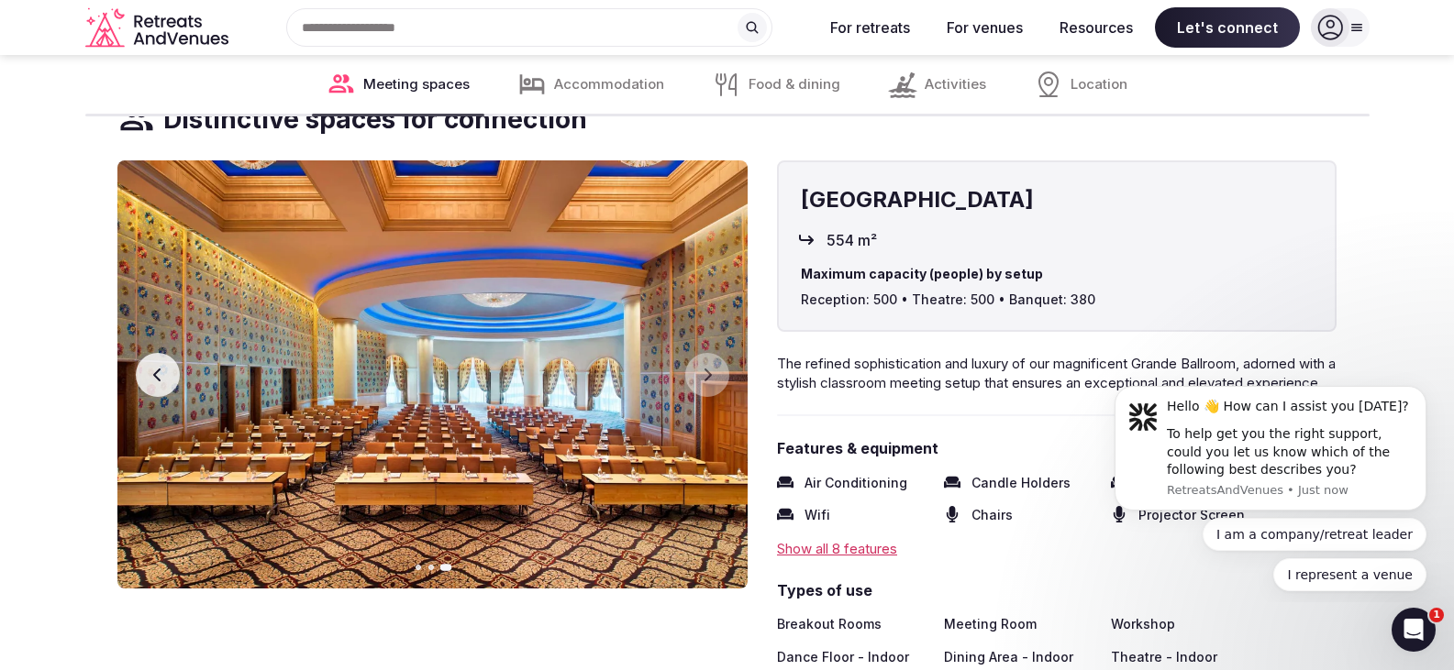
click at [162, 362] on button "Previous slide" at bounding box center [158, 375] width 44 height 44
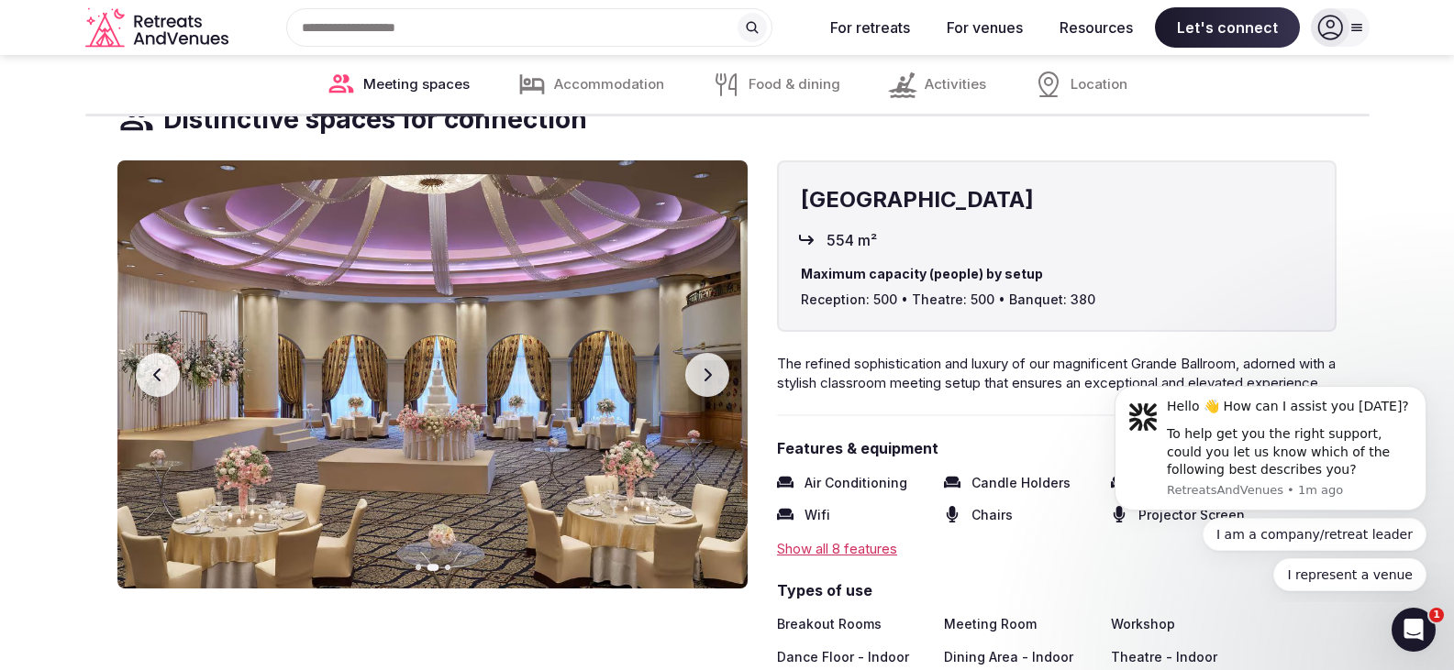
click at [146, 365] on button "Previous slide" at bounding box center [158, 375] width 44 height 44
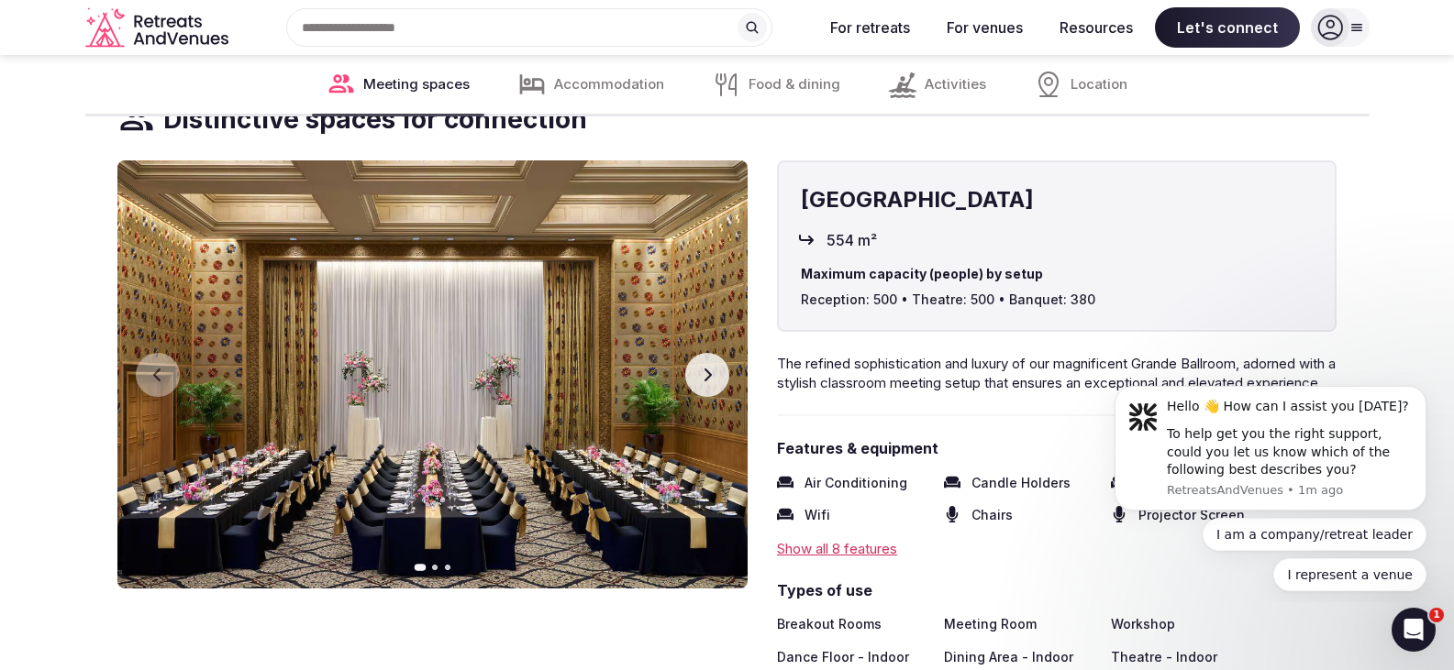
click at [426, 342] on img at bounding box center [432, 374] width 630 height 428
drag, startPoint x: 437, startPoint y: 404, endPoint x: 443, endPoint y: 357, distance: 48.1
click at [437, 397] on img at bounding box center [432, 374] width 630 height 428
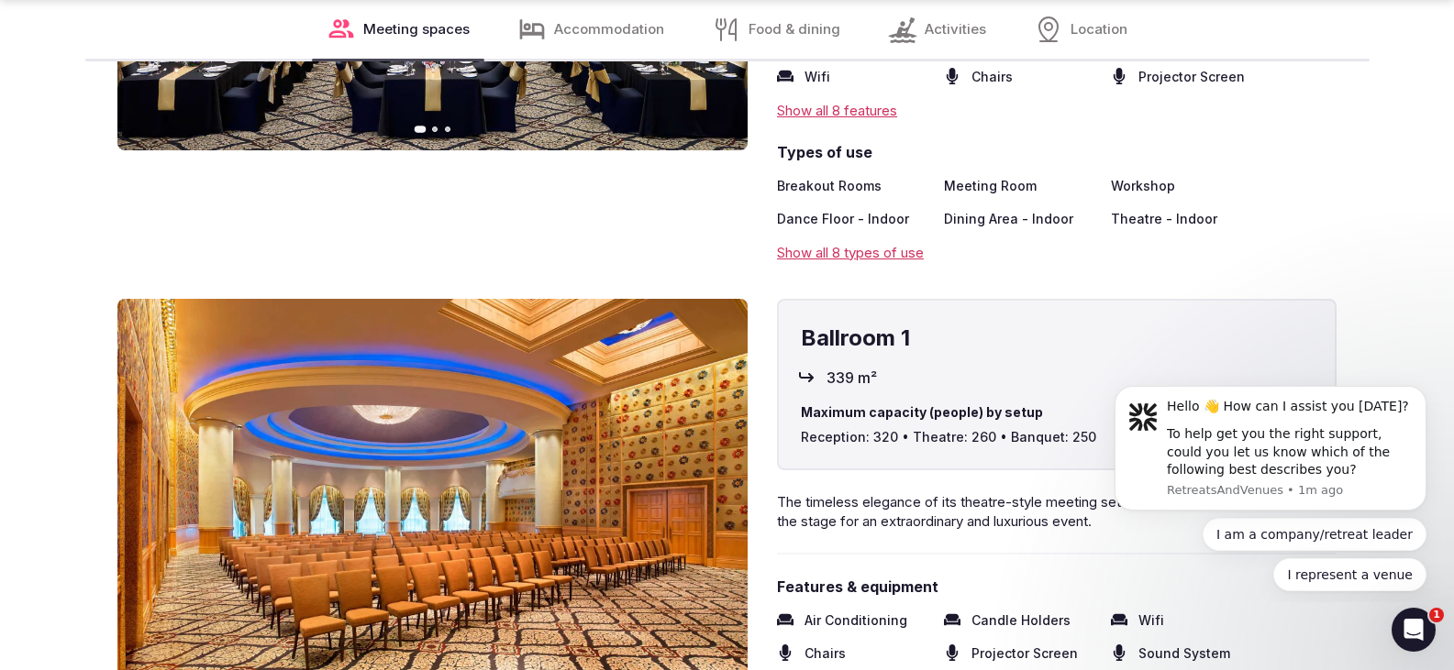
scroll to position [3210, 0]
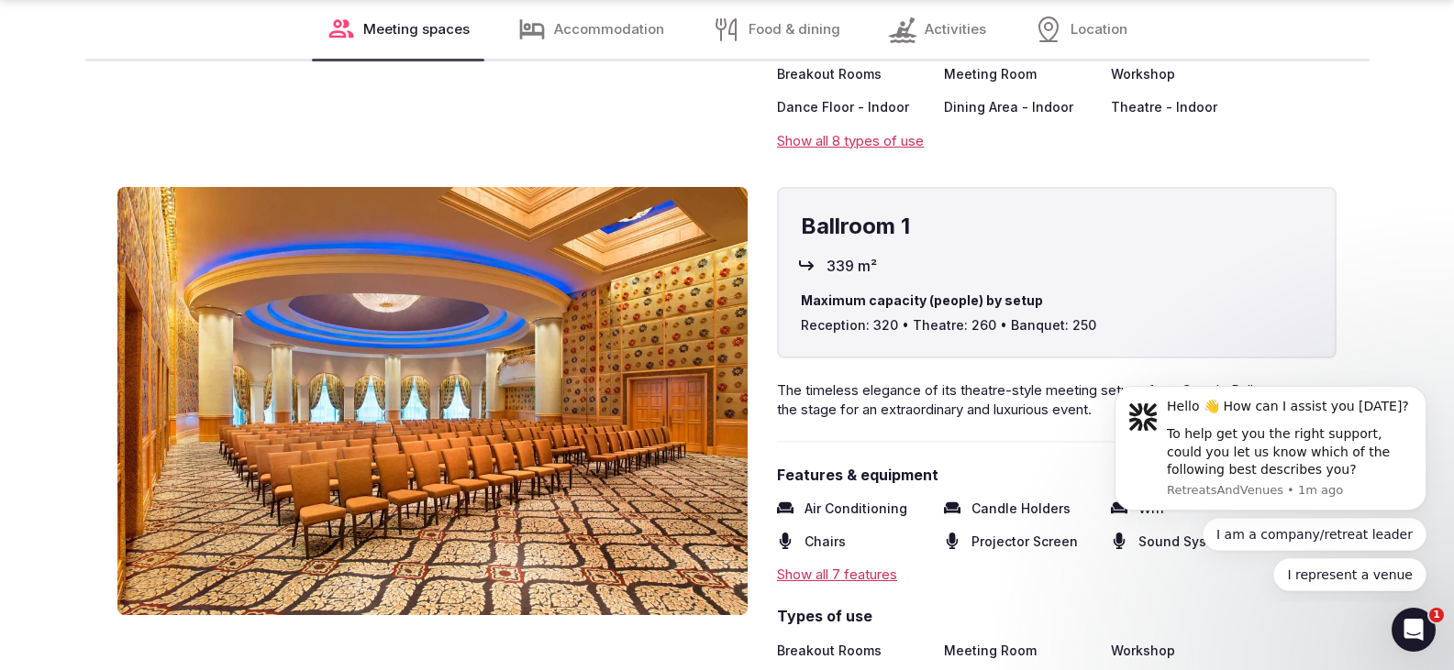
click at [669, 420] on img at bounding box center [432, 401] width 630 height 428
click at [726, 447] on img at bounding box center [432, 401] width 630 height 428
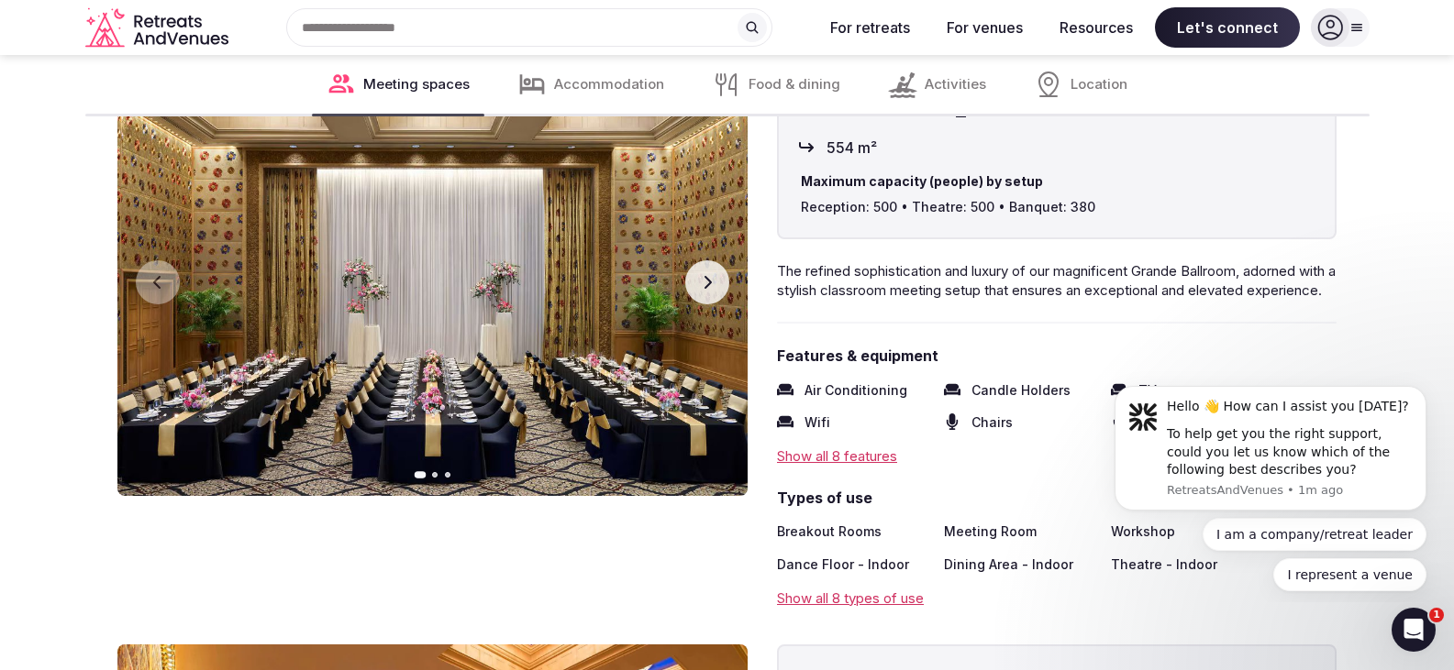
scroll to position [2751, 0]
click at [703, 274] on button "Next slide" at bounding box center [707, 283] width 44 height 44
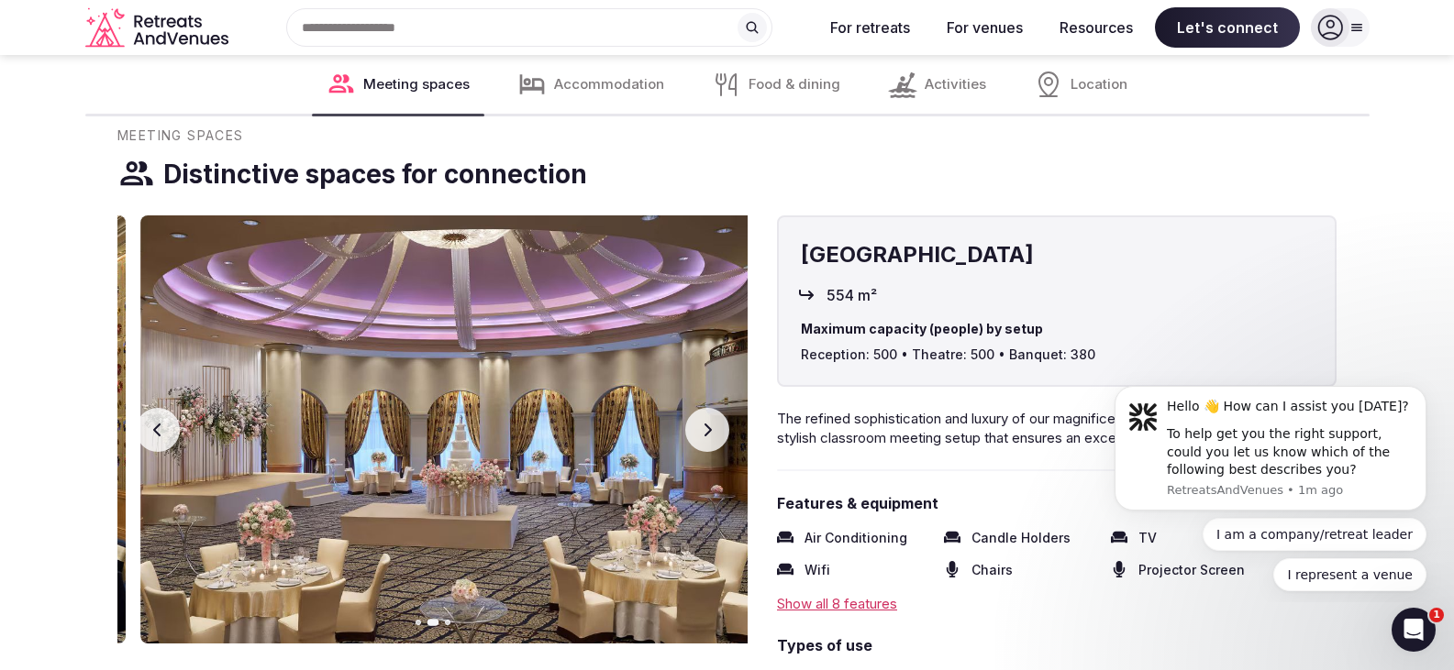
scroll to position [2568, 0]
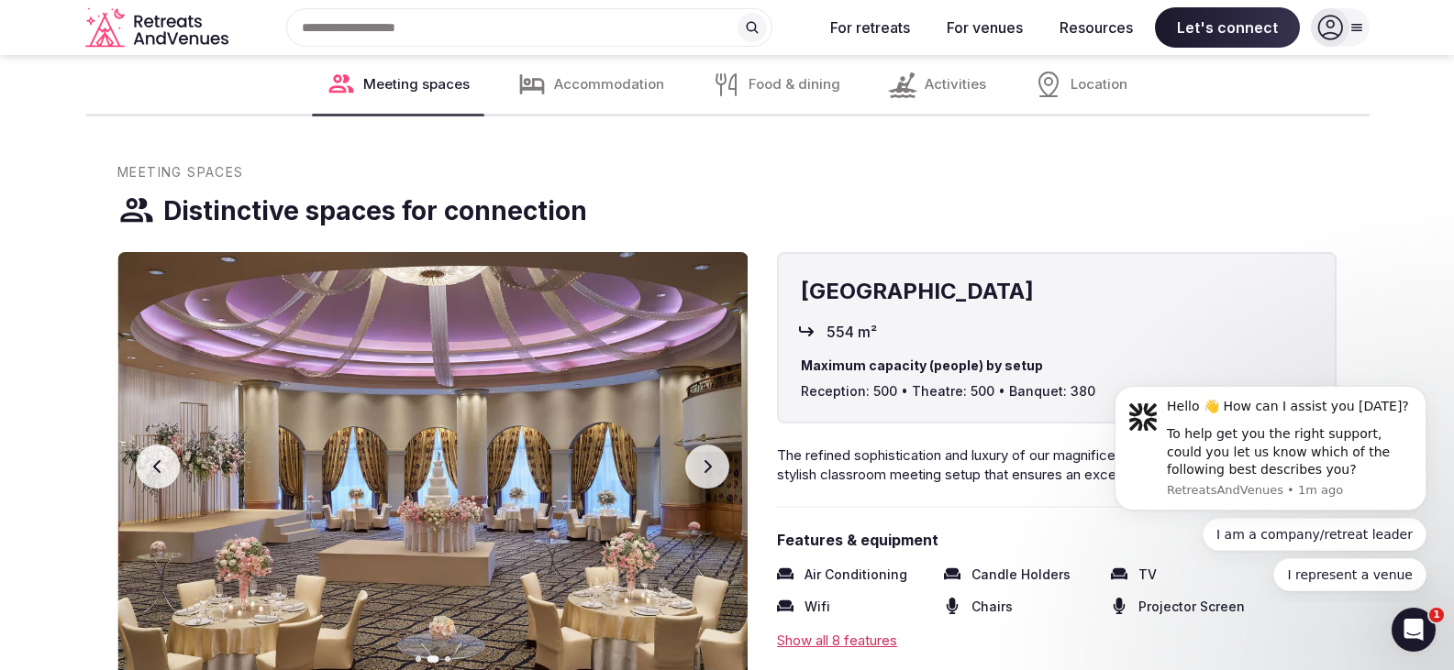
click at [717, 470] on button "Next slide" at bounding box center [707, 467] width 44 height 44
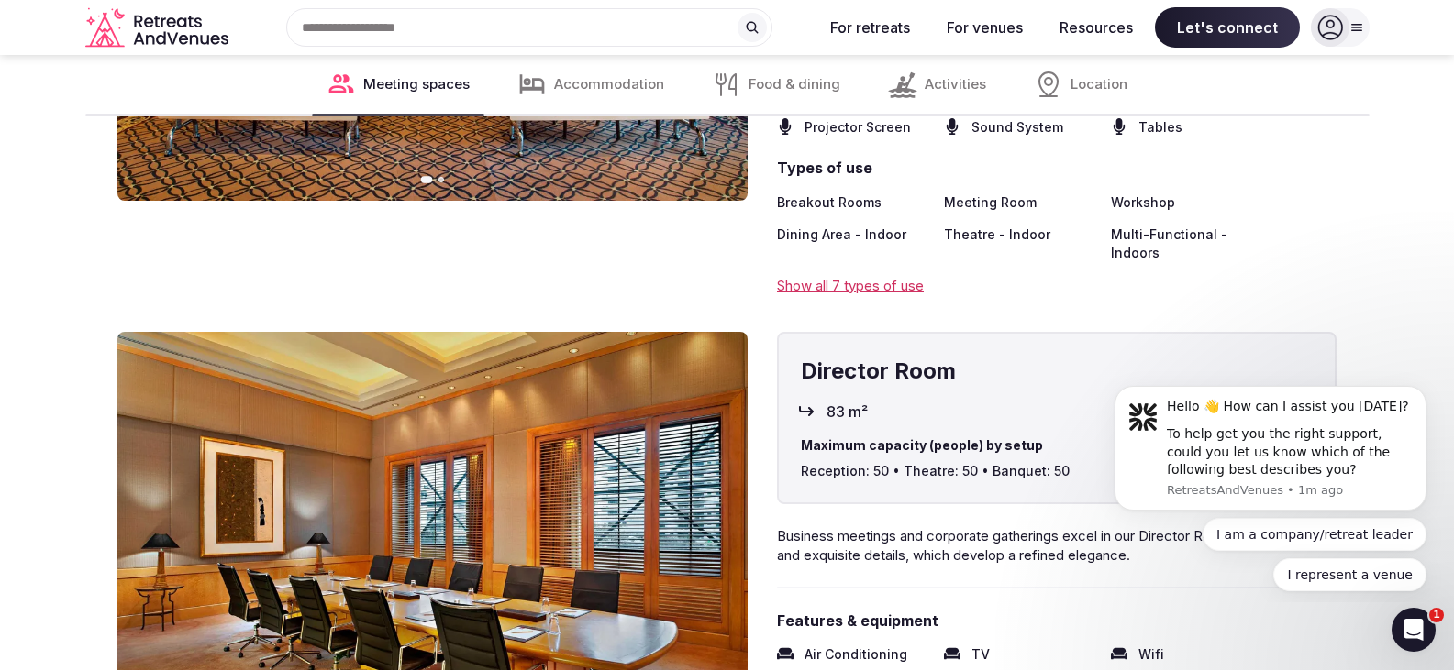
scroll to position [3669, 0]
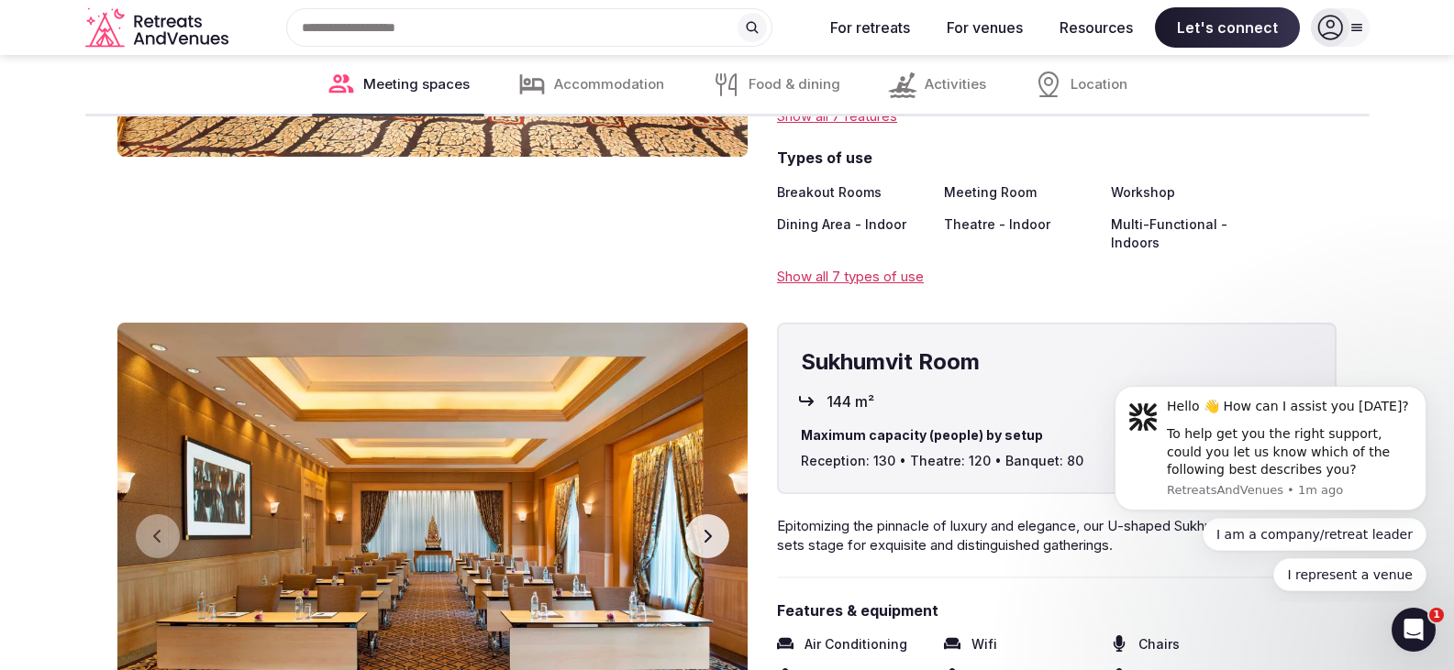
click at [707, 544] on icon "button" at bounding box center [707, 536] width 15 height 15
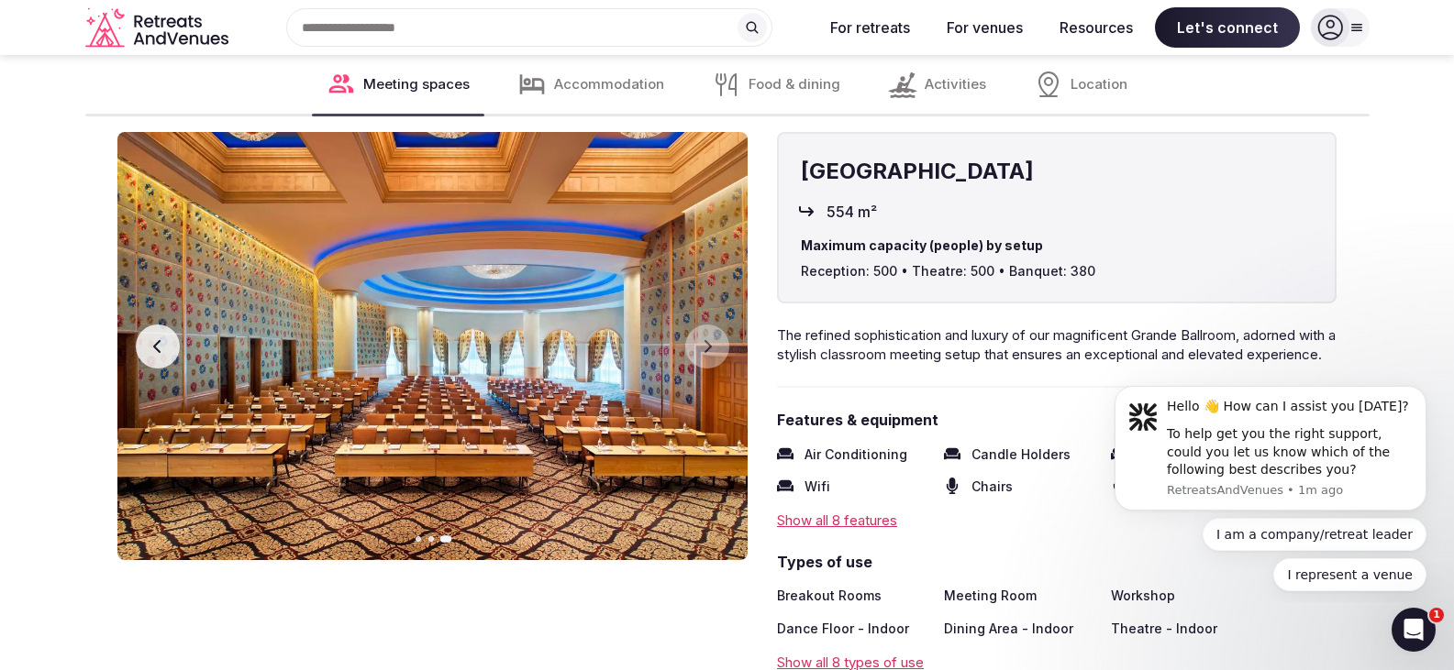
scroll to position [2660, 0]
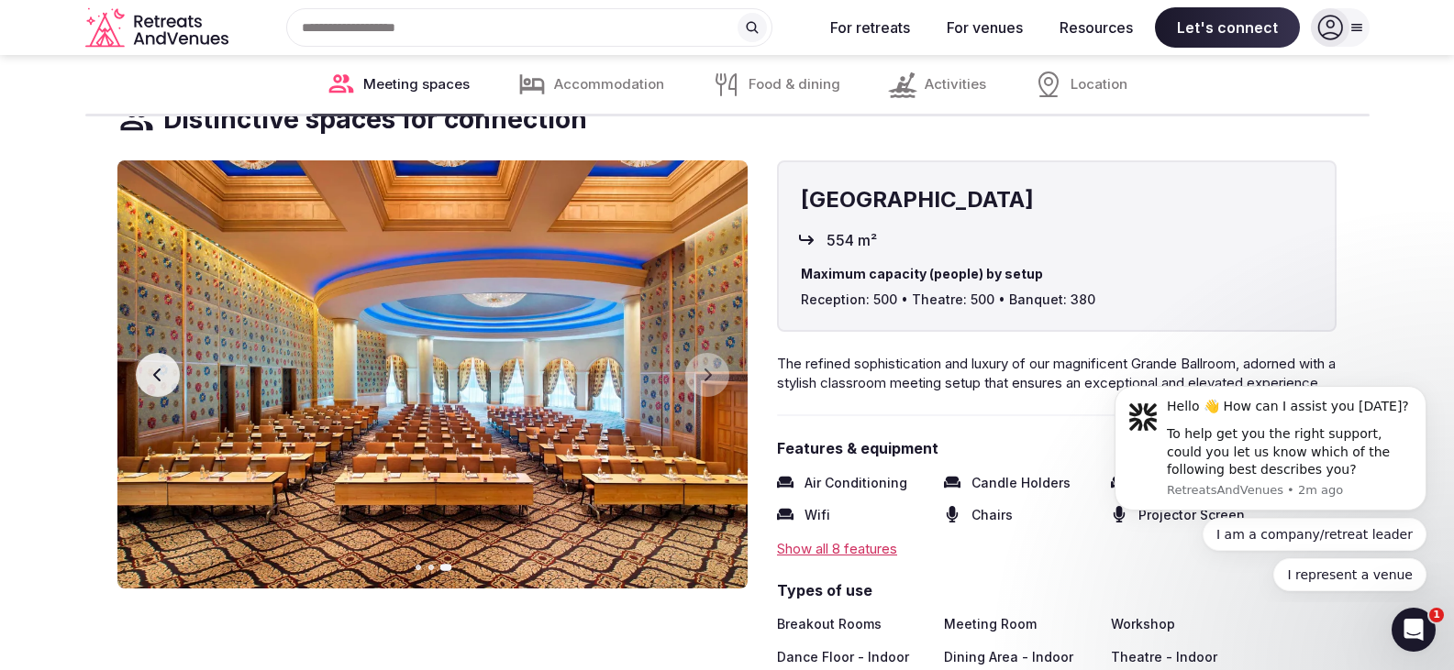
click at [154, 367] on button "Previous slide" at bounding box center [158, 375] width 44 height 44
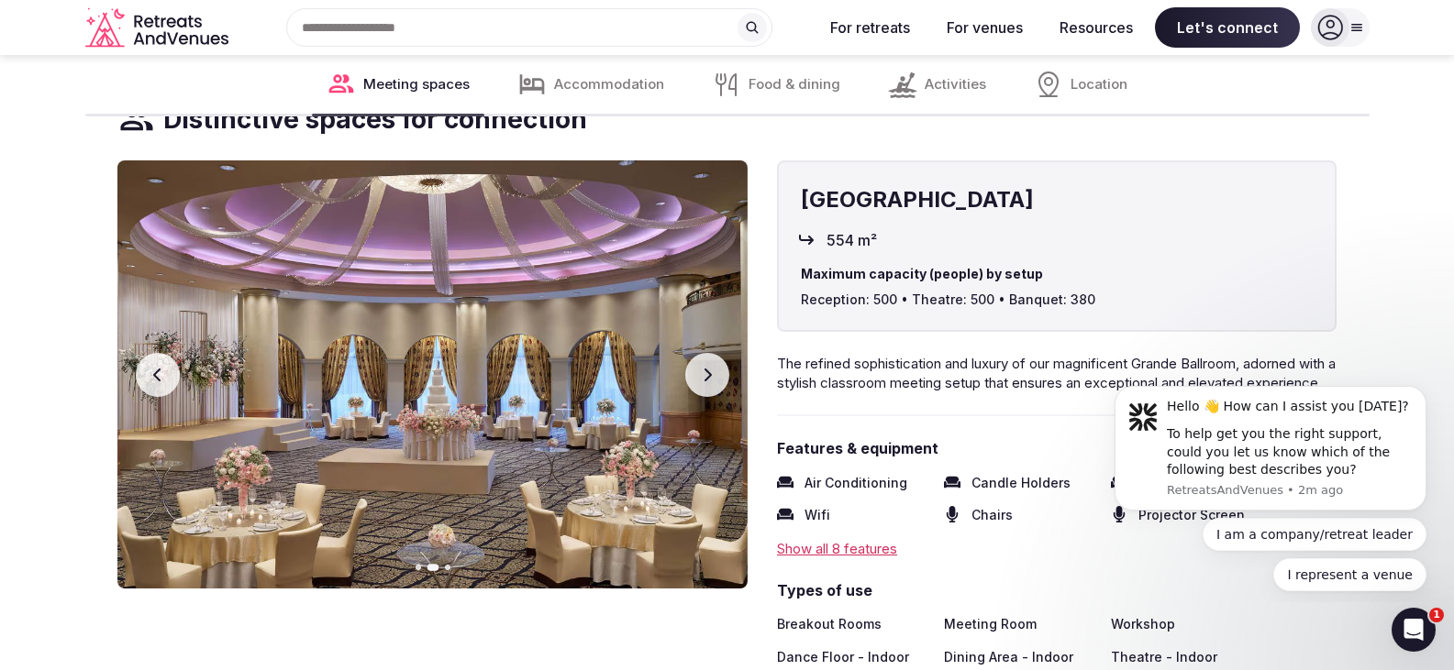
click at [153, 363] on button "Previous slide" at bounding box center [158, 375] width 44 height 44
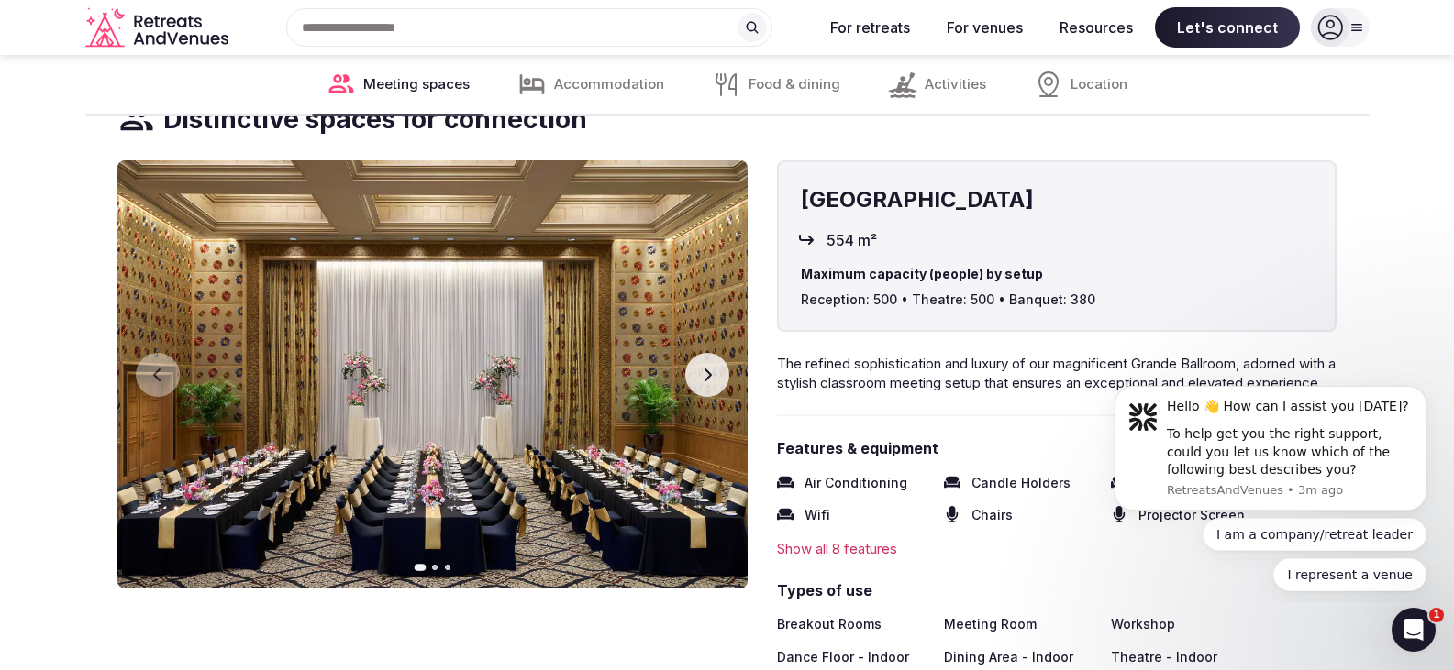
click at [695, 371] on button "Next slide" at bounding box center [707, 375] width 44 height 44
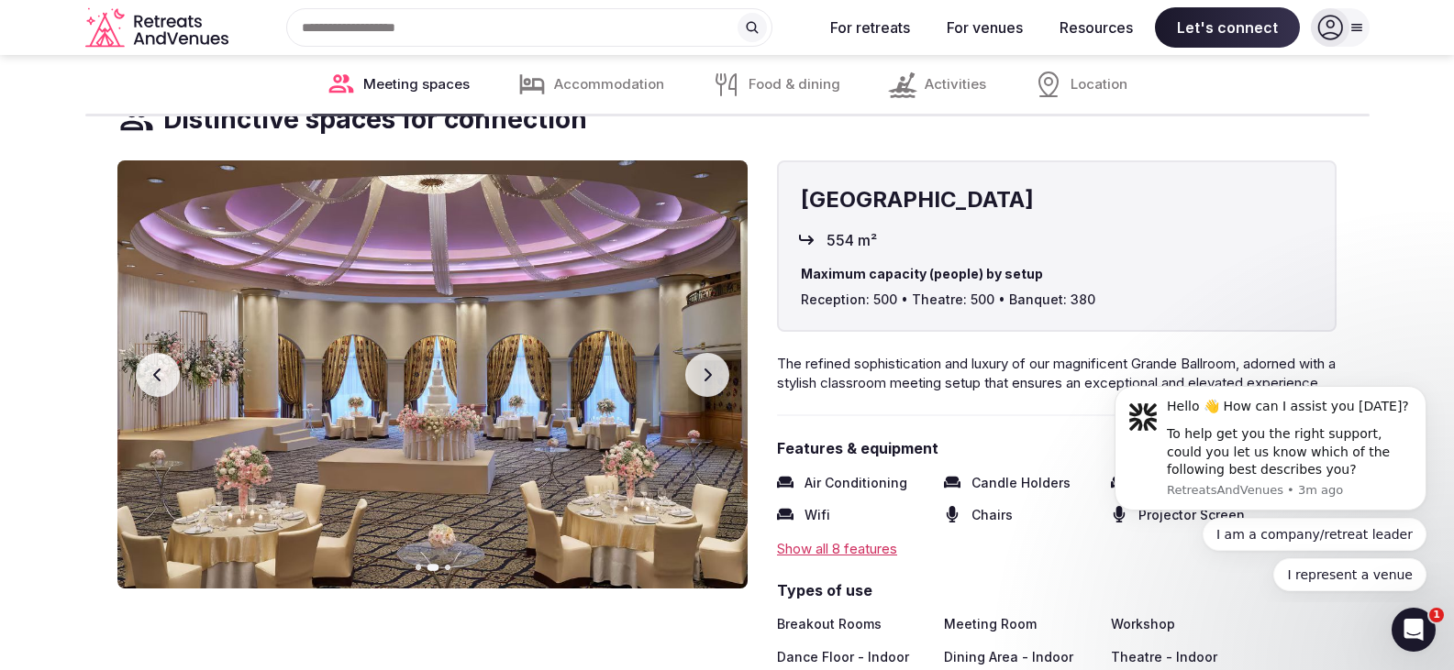
click at [695, 371] on button "Next slide" at bounding box center [707, 375] width 44 height 44
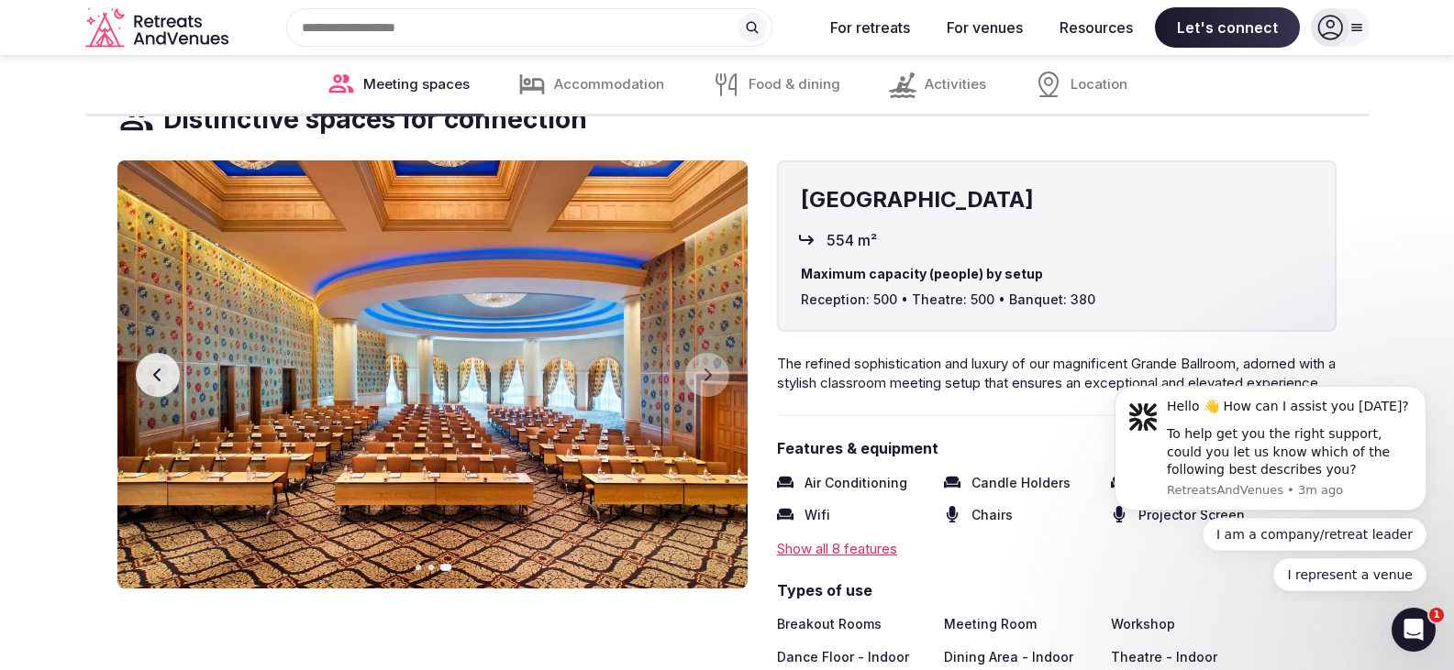
click at [133, 374] on img at bounding box center [432, 374] width 630 height 428
click at [149, 375] on button "Previous slide" at bounding box center [158, 375] width 44 height 44
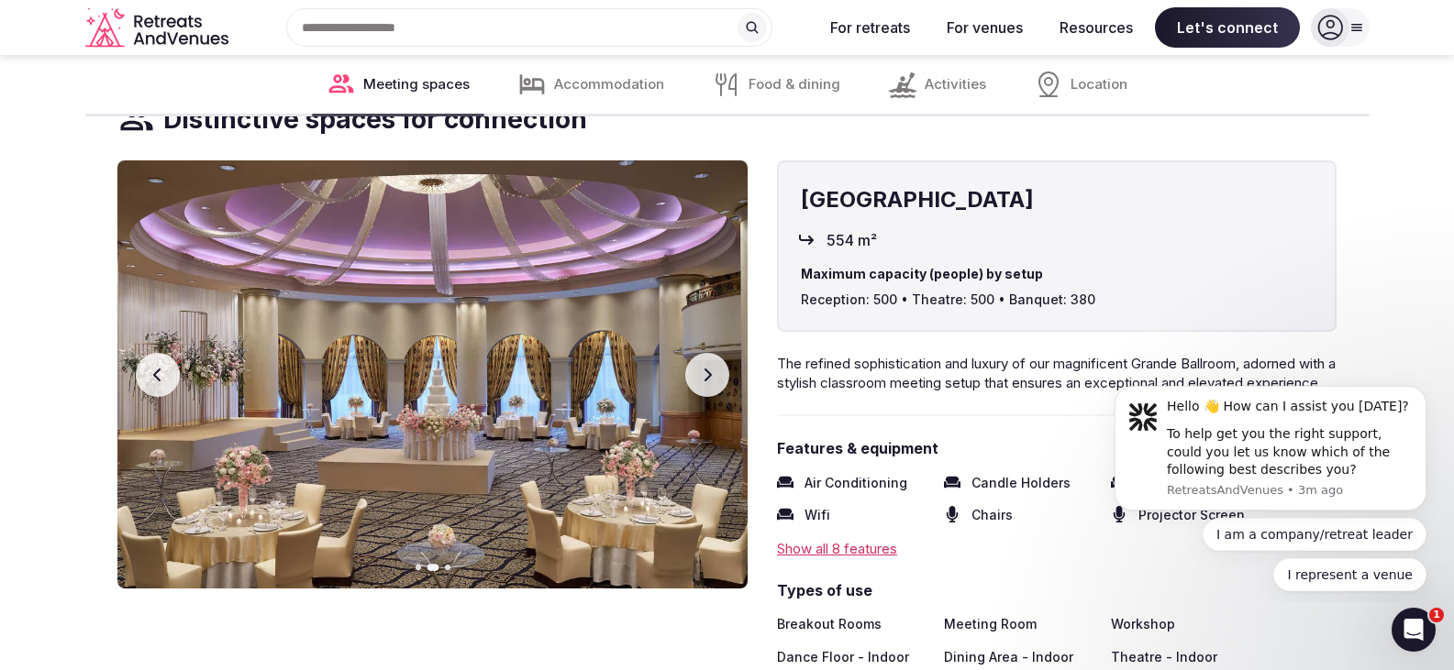
click at [707, 365] on button "Next slide" at bounding box center [707, 375] width 44 height 44
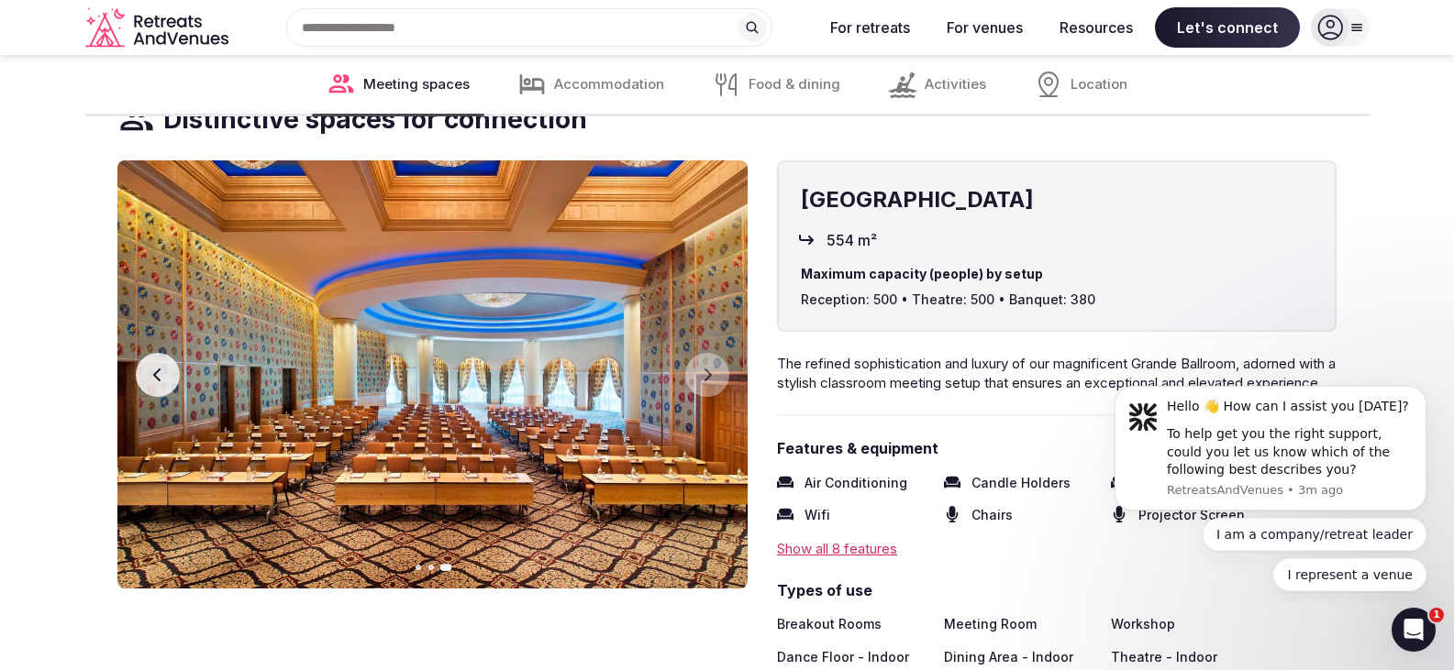
click at [147, 360] on button "Previous slide" at bounding box center [158, 375] width 44 height 44
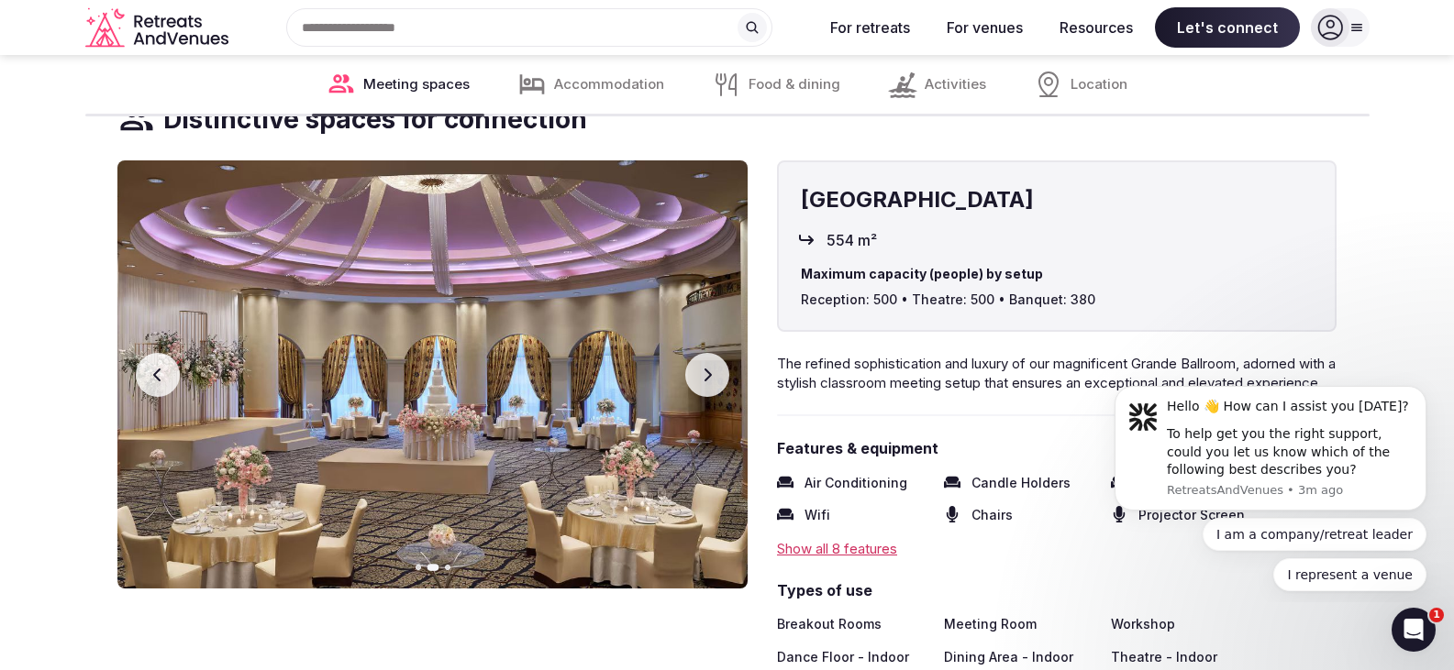
click at [696, 376] on button "Next slide" at bounding box center [707, 375] width 44 height 44
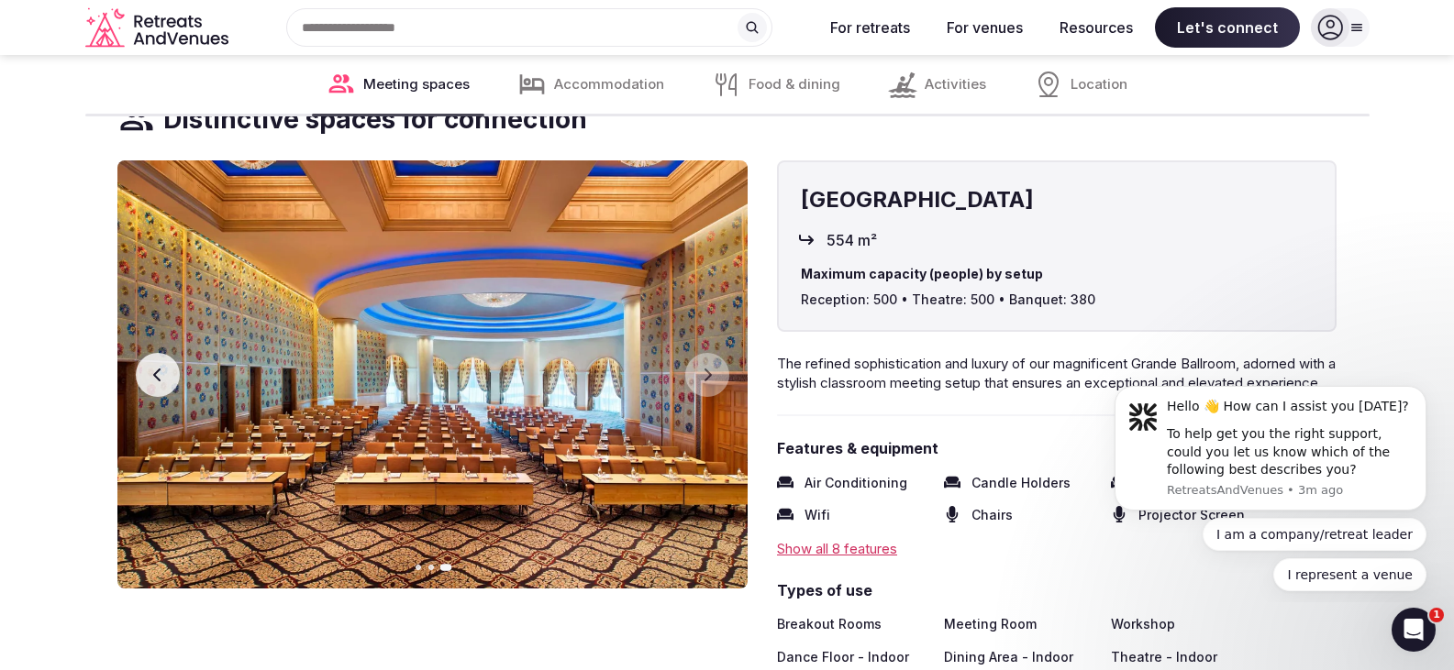
click at [149, 372] on button "Previous slide" at bounding box center [158, 375] width 44 height 44
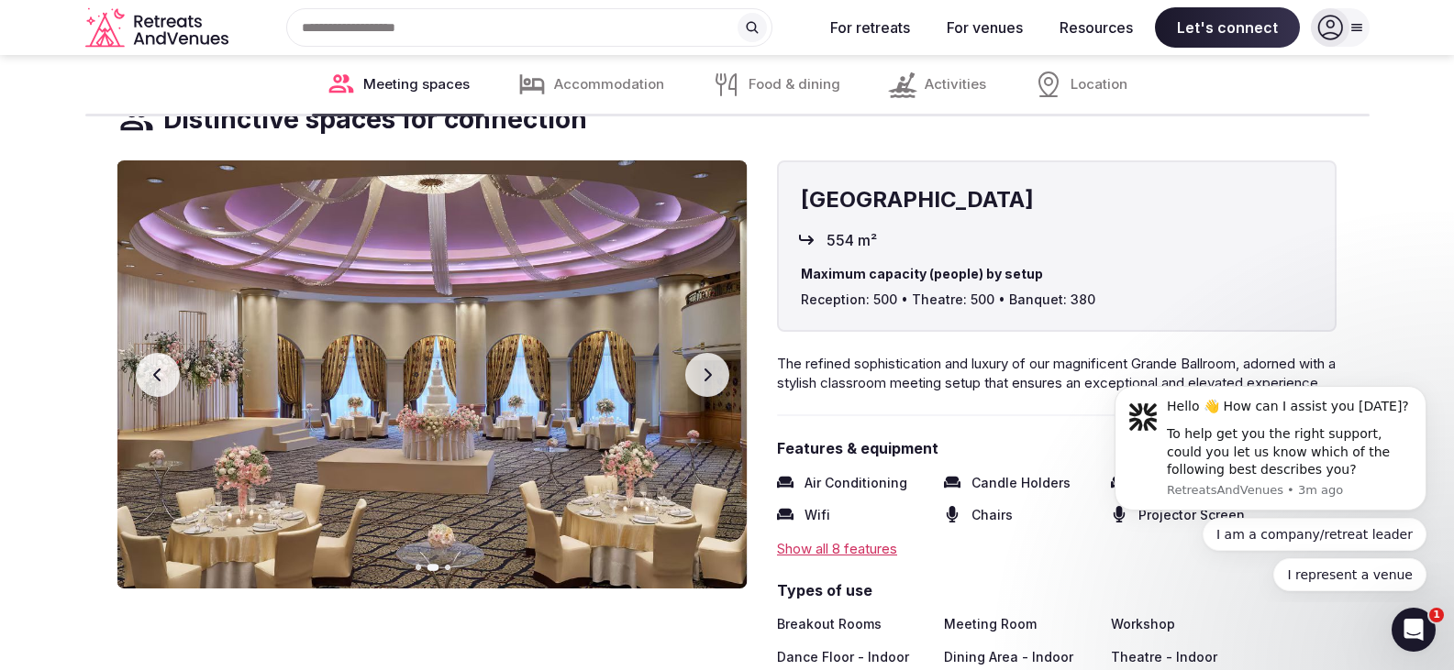
click at [149, 372] on button "Previous slide" at bounding box center [158, 375] width 44 height 44
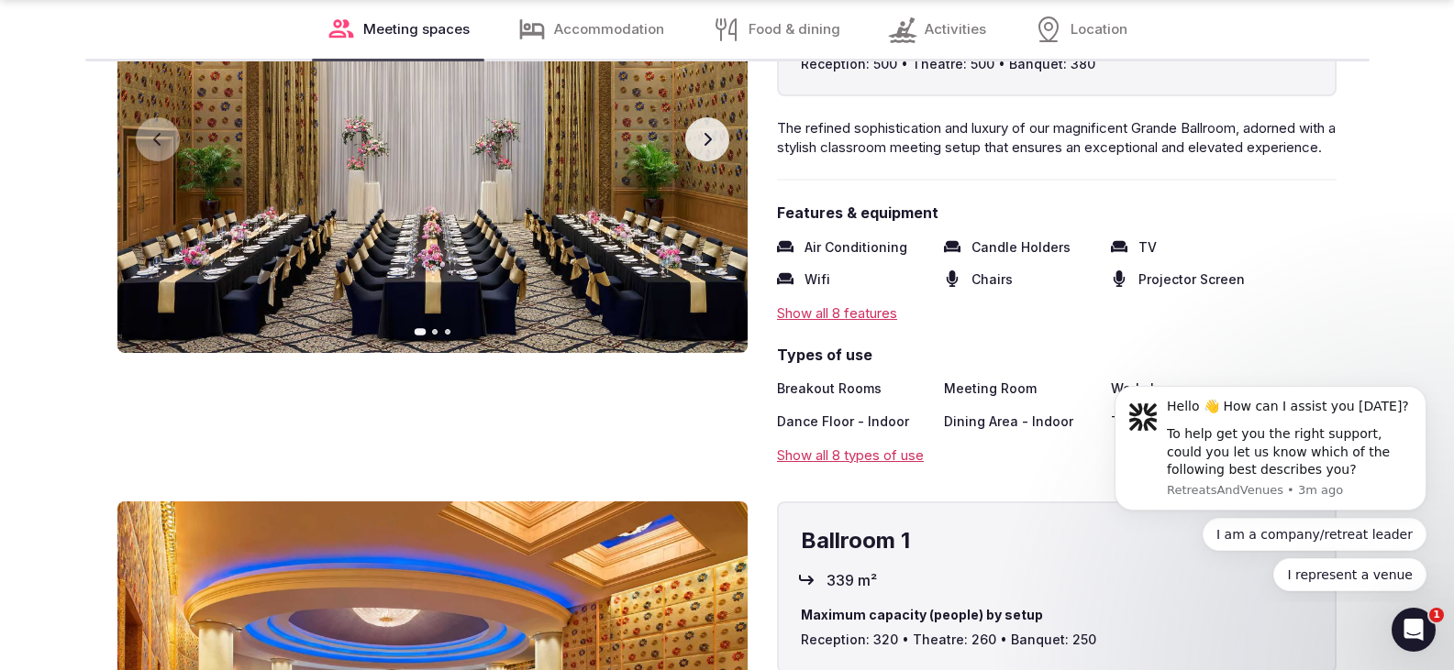
scroll to position [3027, 0]
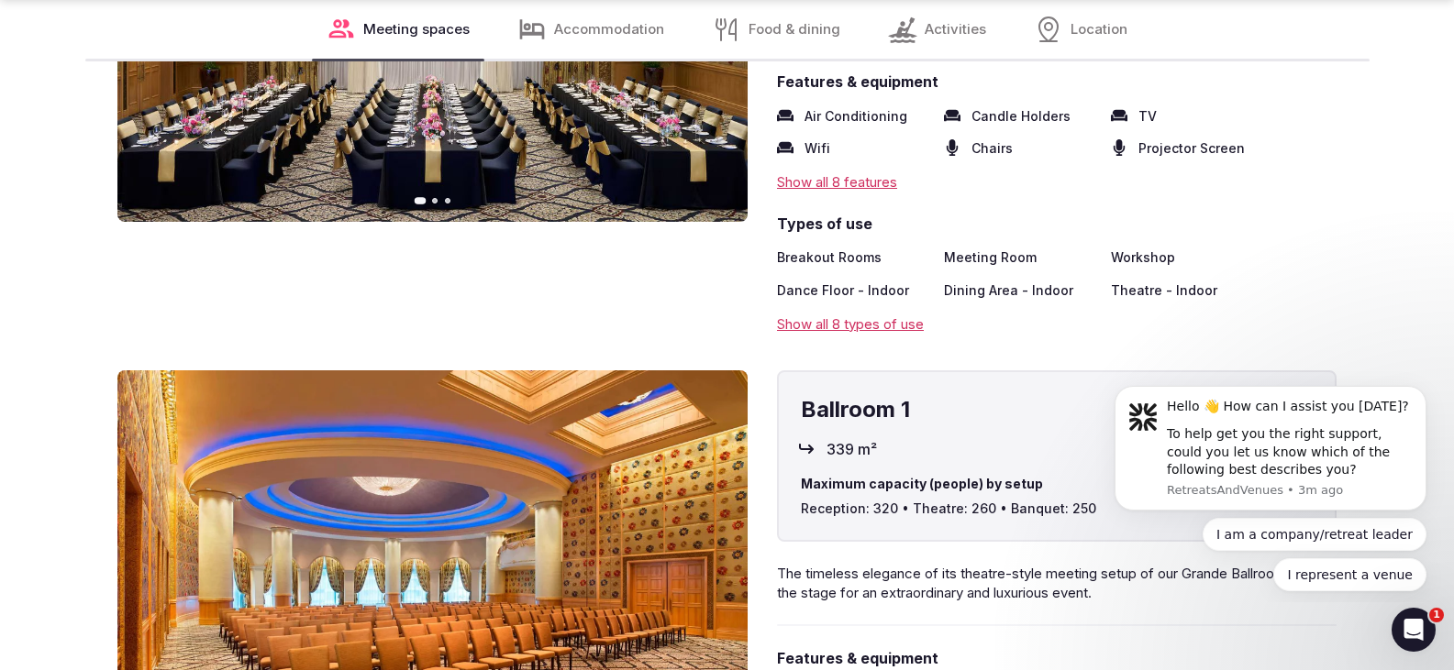
click at [819, 192] on div "Show all 8 features" at bounding box center [1056, 181] width 559 height 19
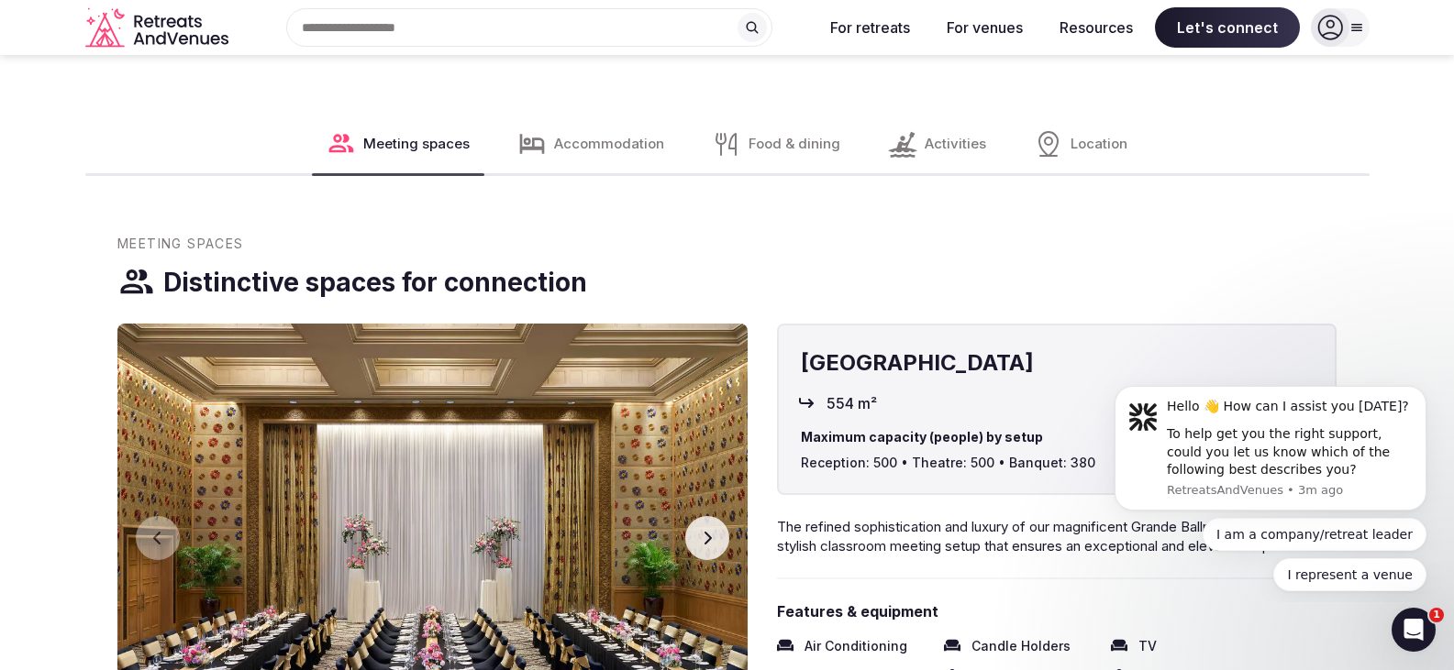
scroll to position [2476, 0]
